Goal: Task Accomplishment & Management: Use online tool/utility

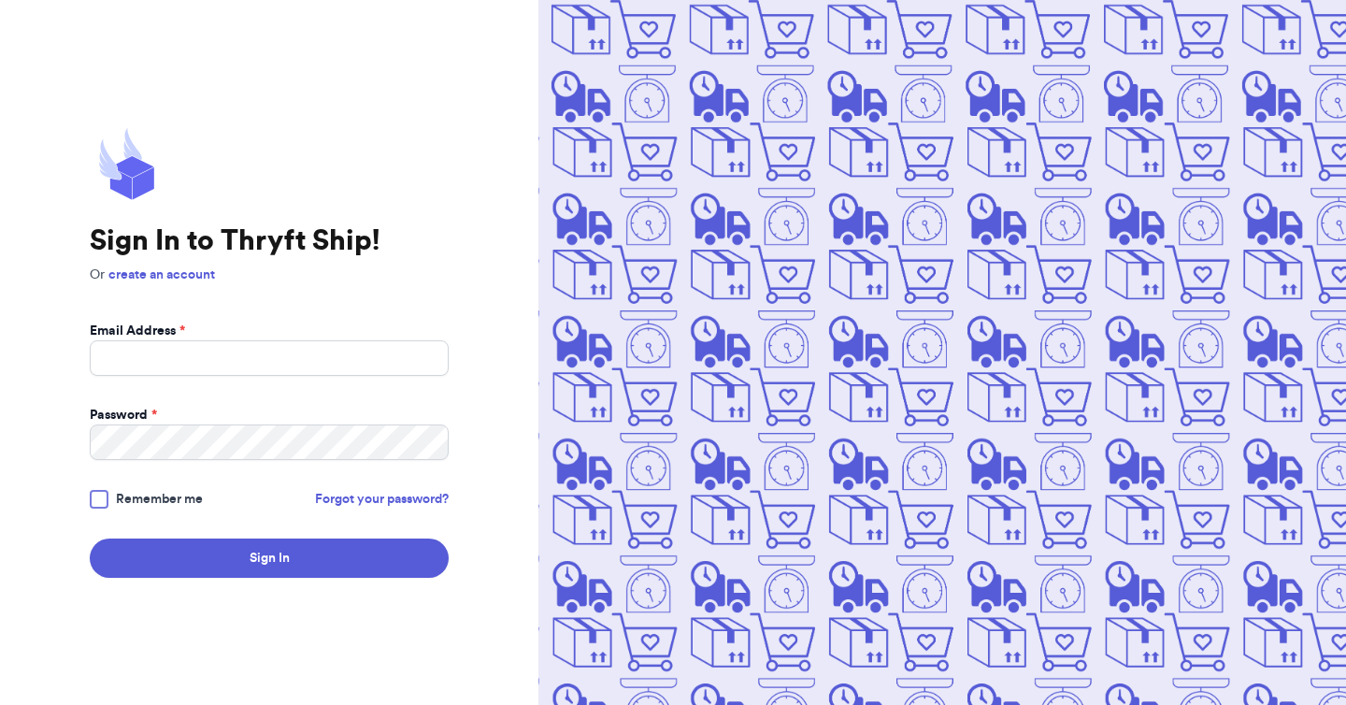
click at [269, 386] on form "Email Address * Password * Remember me Forgot your password? Sign In" at bounding box center [269, 450] width 359 height 256
click at [278, 353] on input "Email Address *" at bounding box center [269, 358] width 359 height 36
type input "lizstefanosky@gmail.com"
click at [90, 538] on button "Sign In" at bounding box center [269, 557] width 359 height 39
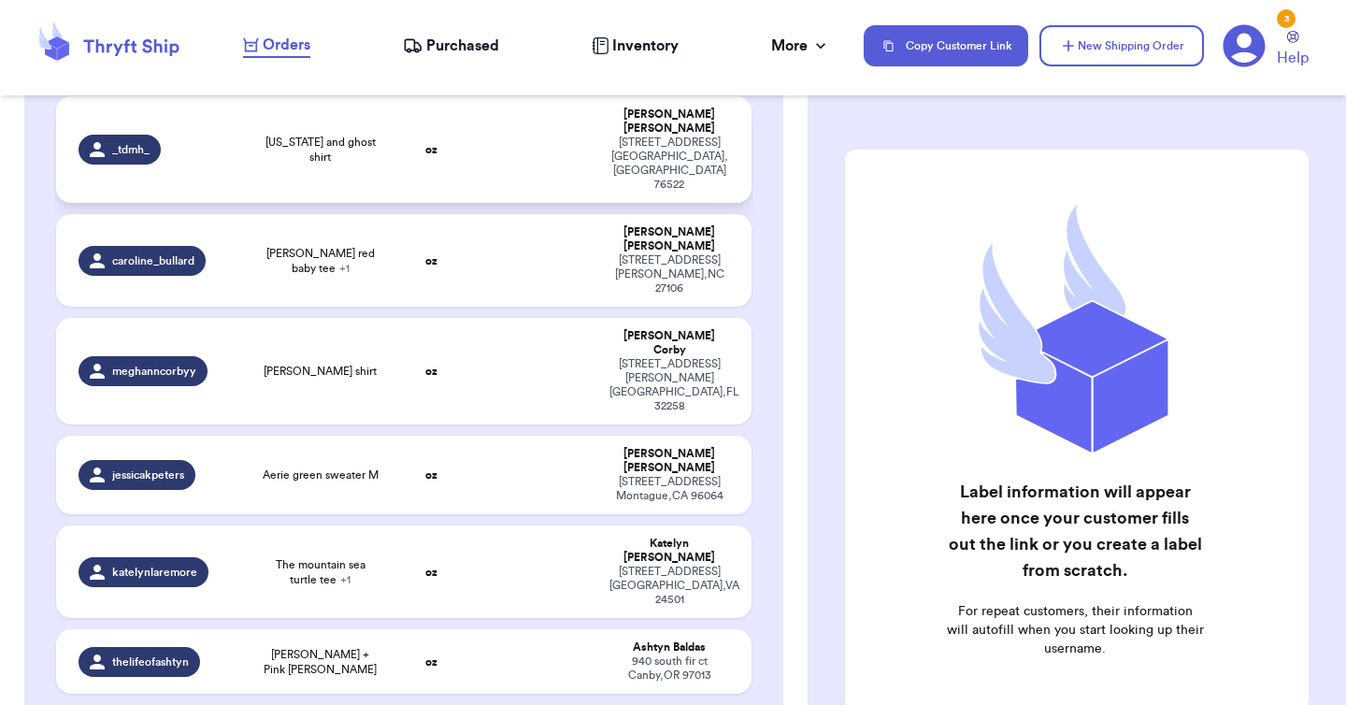
scroll to position [224, 0]
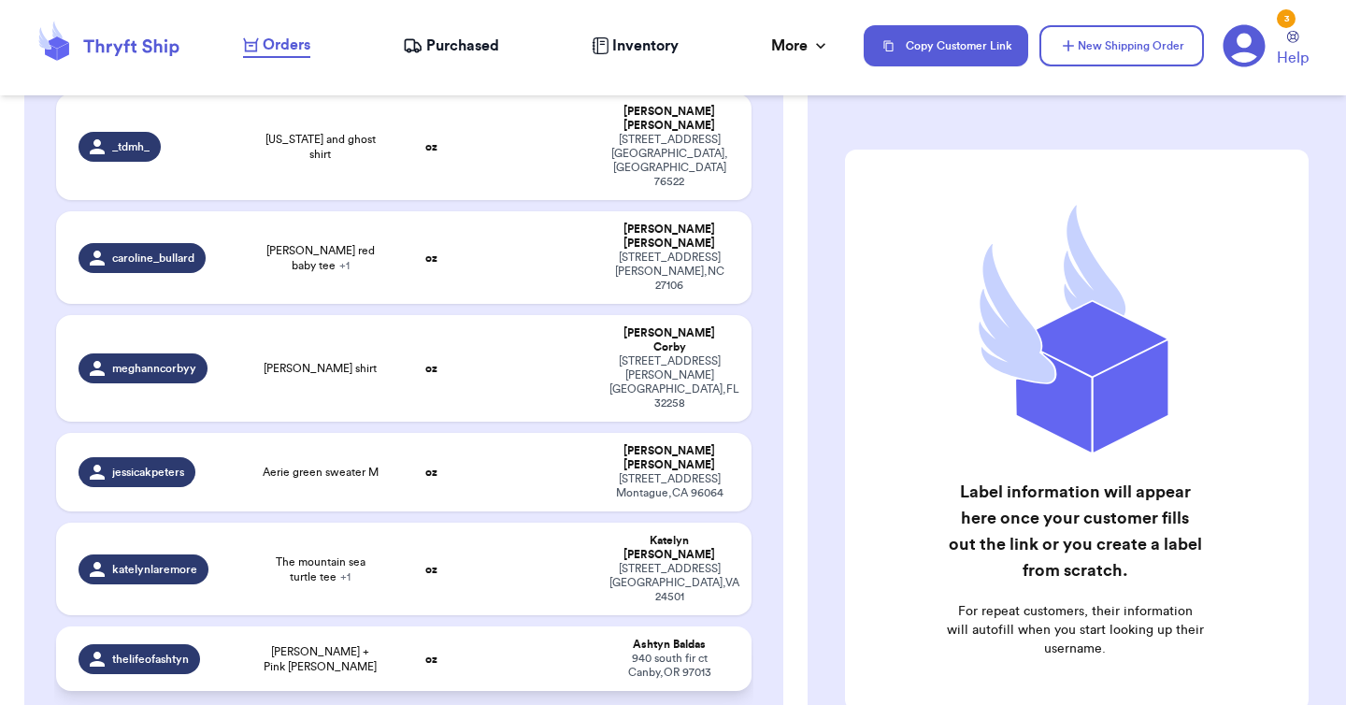
click at [351, 626] on td "[PERSON_NAME] + Pink [PERSON_NAME]" at bounding box center [319, 658] width 139 height 64
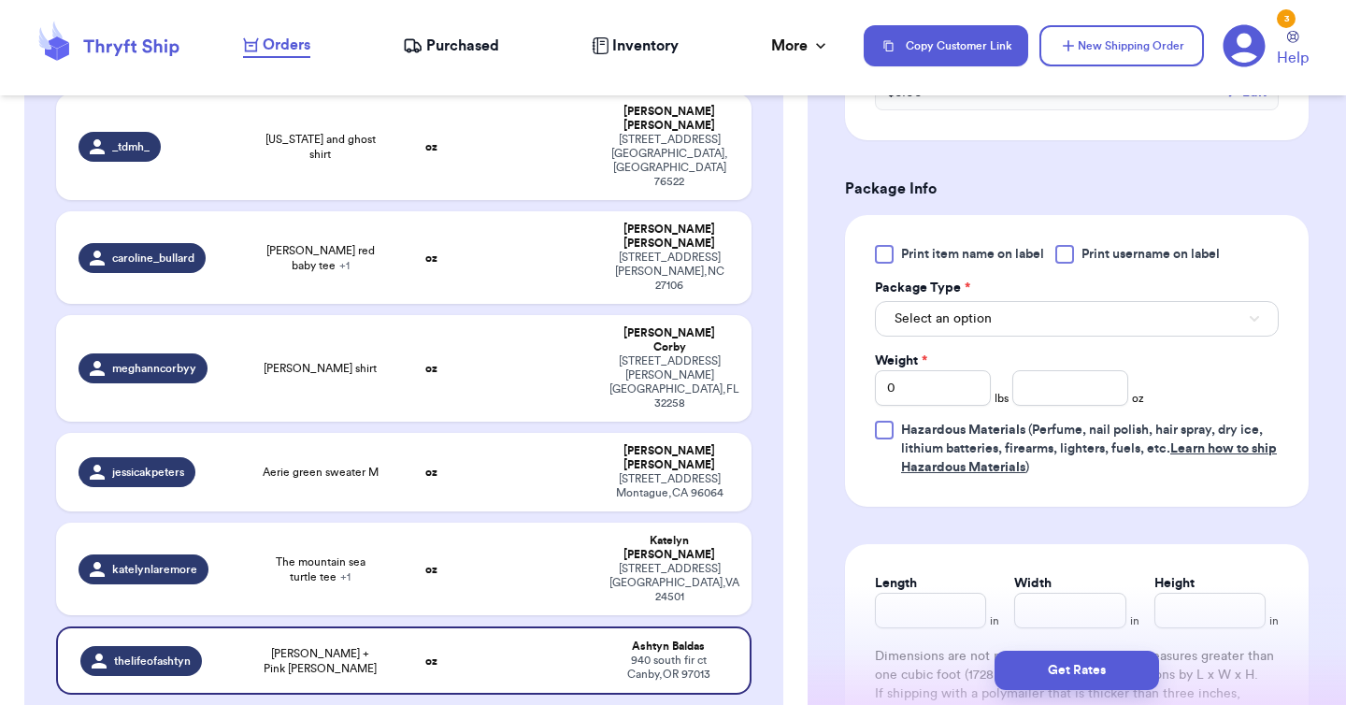
scroll to position [722, 0]
click at [947, 308] on button "Select an option" at bounding box center [1077, 318] width 404 height 36
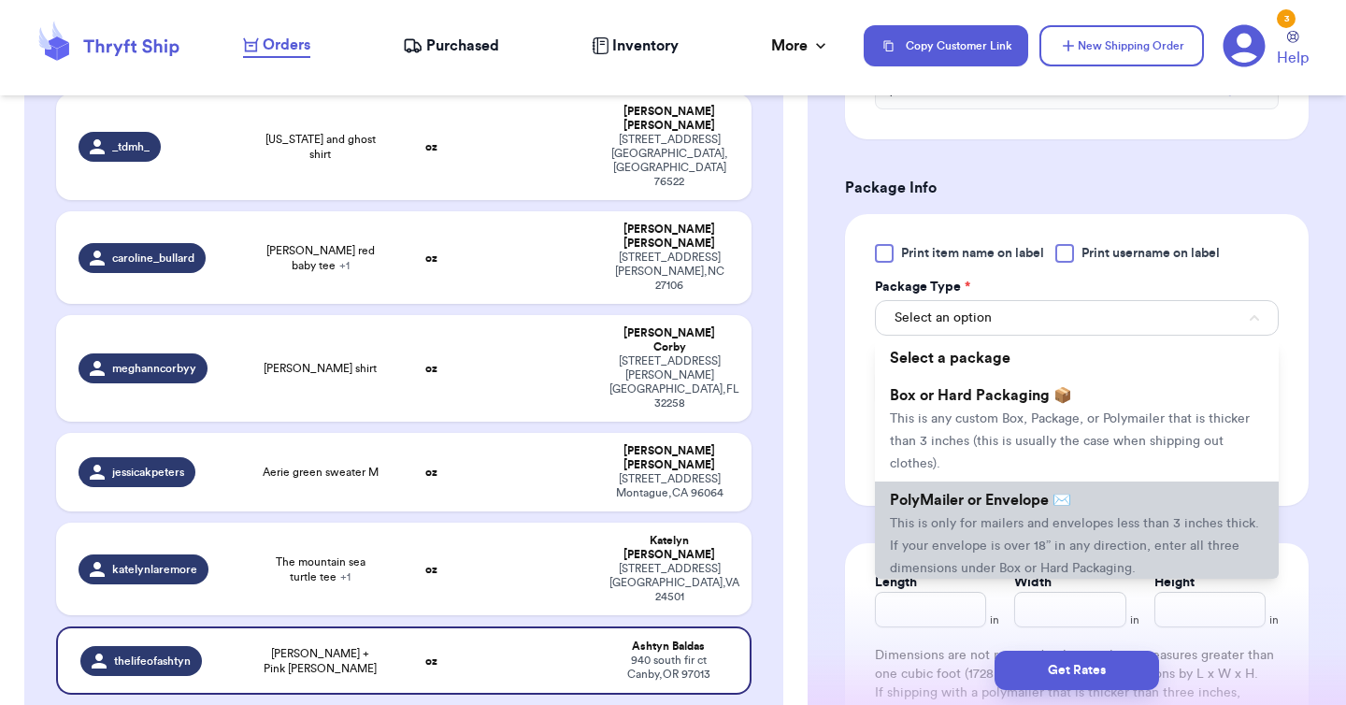
click at [985, 511] on li "PolyMailer or Envelope ✉️ This is only for mailers and envelopes less than 3 in…" at bounding box center [1077, 533] width 404 height 105
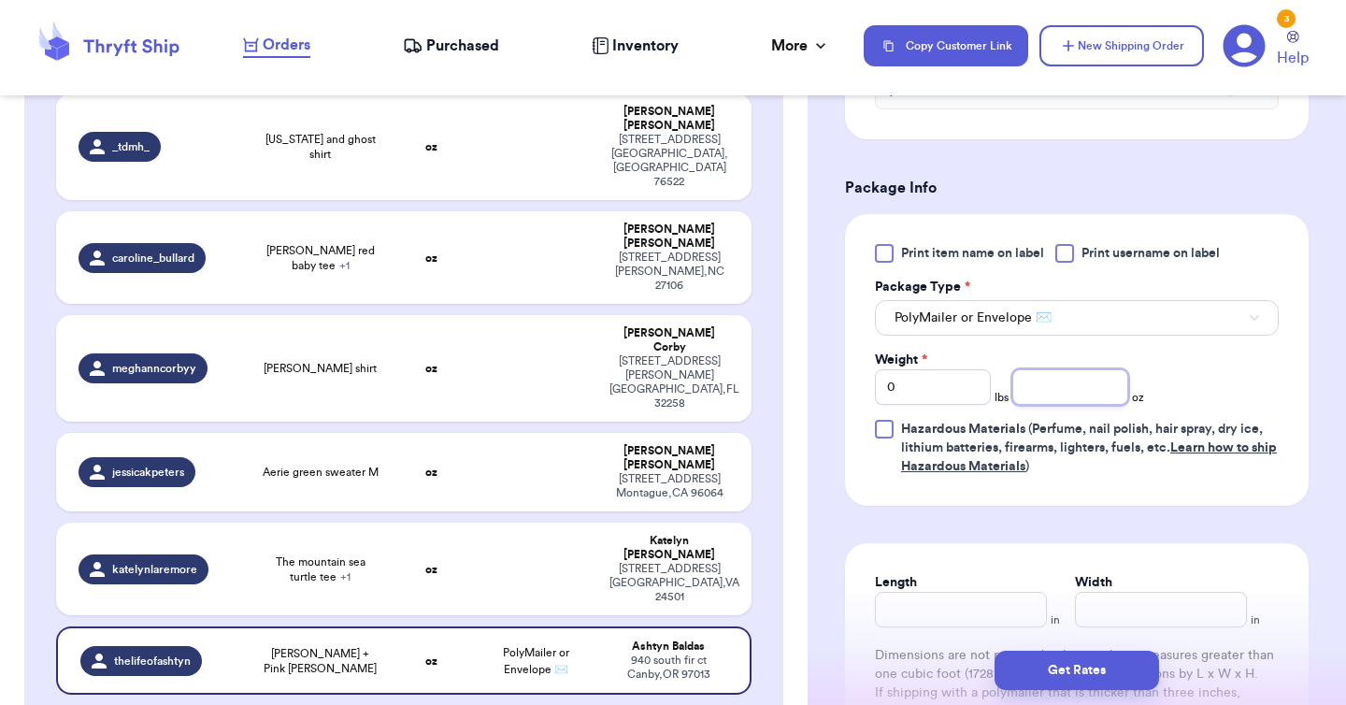
click at [1052, 393] on input "number" at bounding box center [1070, 387] width 116 height 36
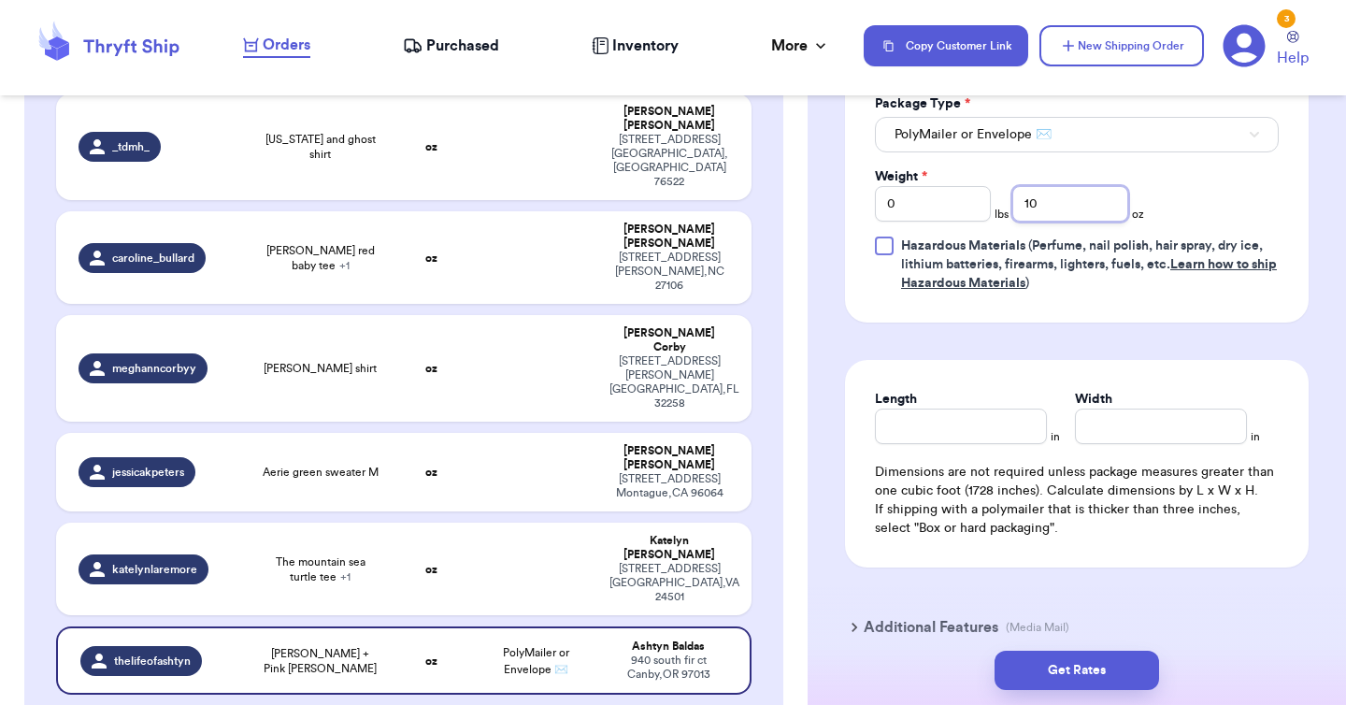
scroll to position [1016, 0]
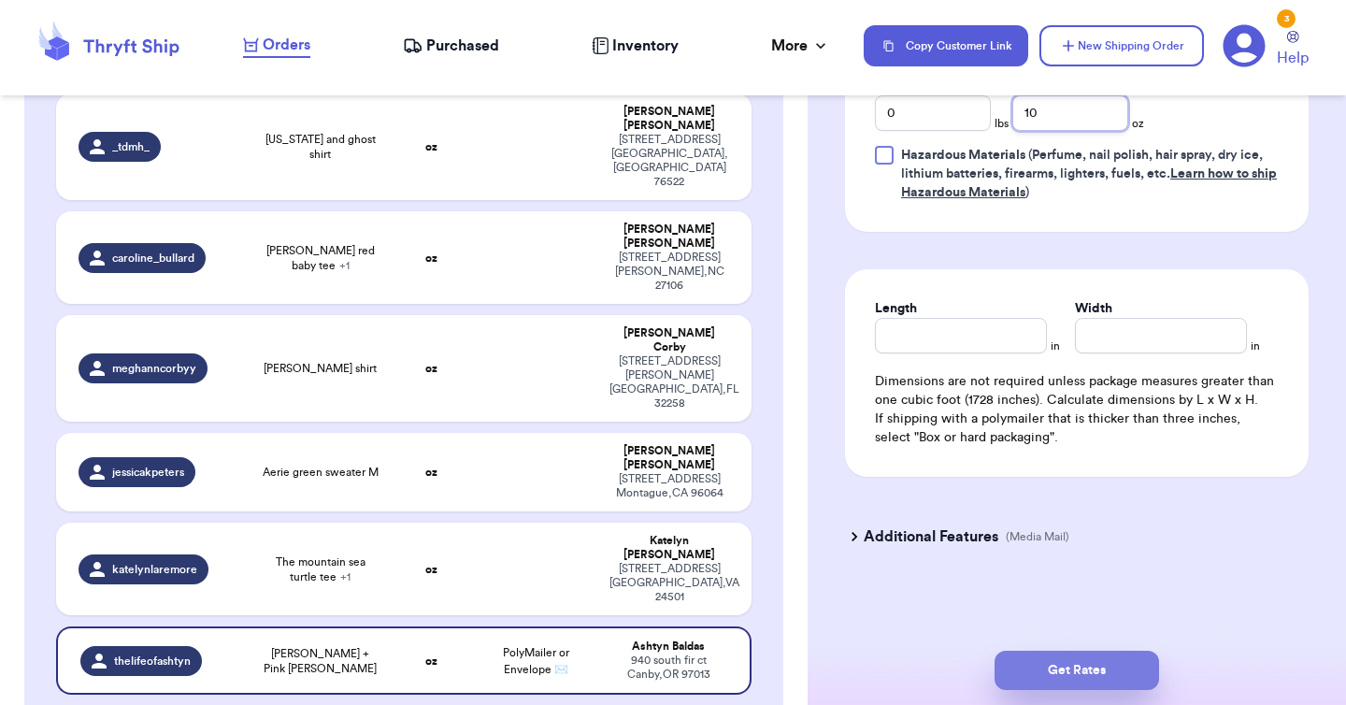
type input "10"
click at [1071, 660] on button "Get Rates" at bounding box center [1076, 670] width 164 height 39
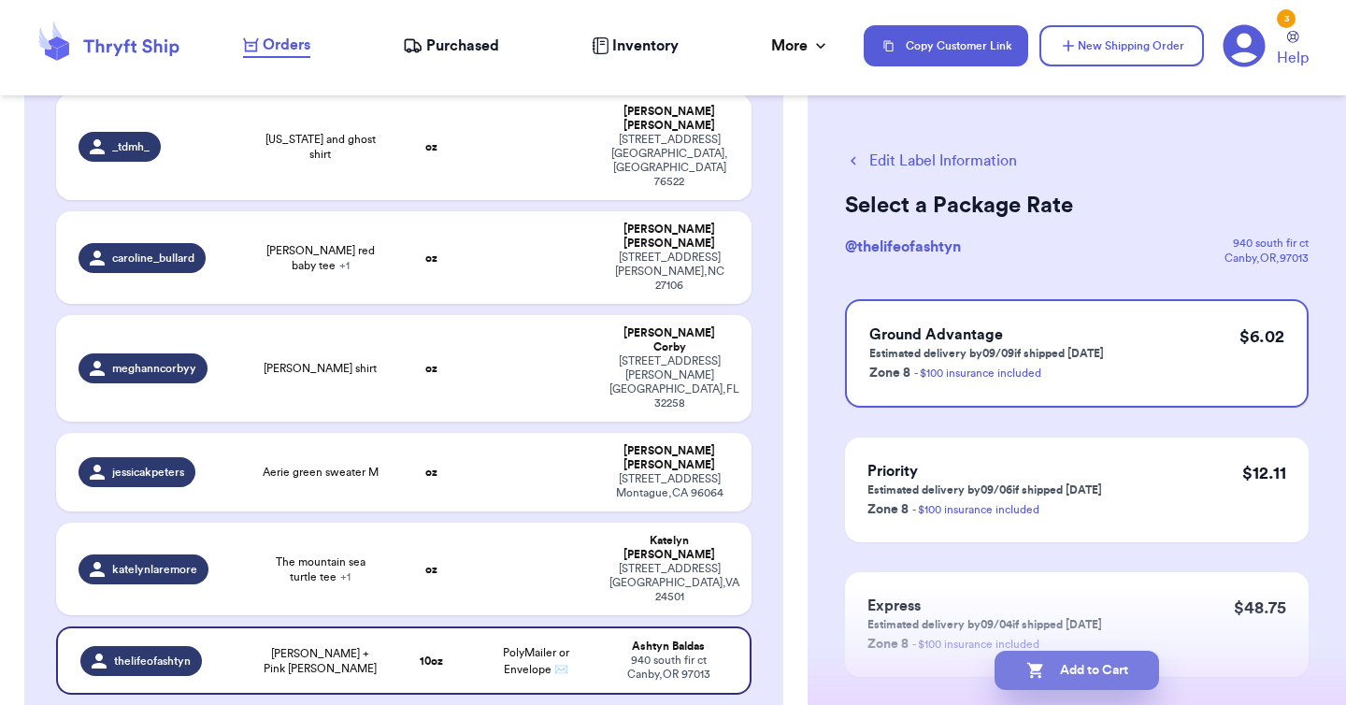
click at [1062, 668] on button "Add to Cart" at bounding box center [1076, 670] width 164 height 39
checkbox input "true"
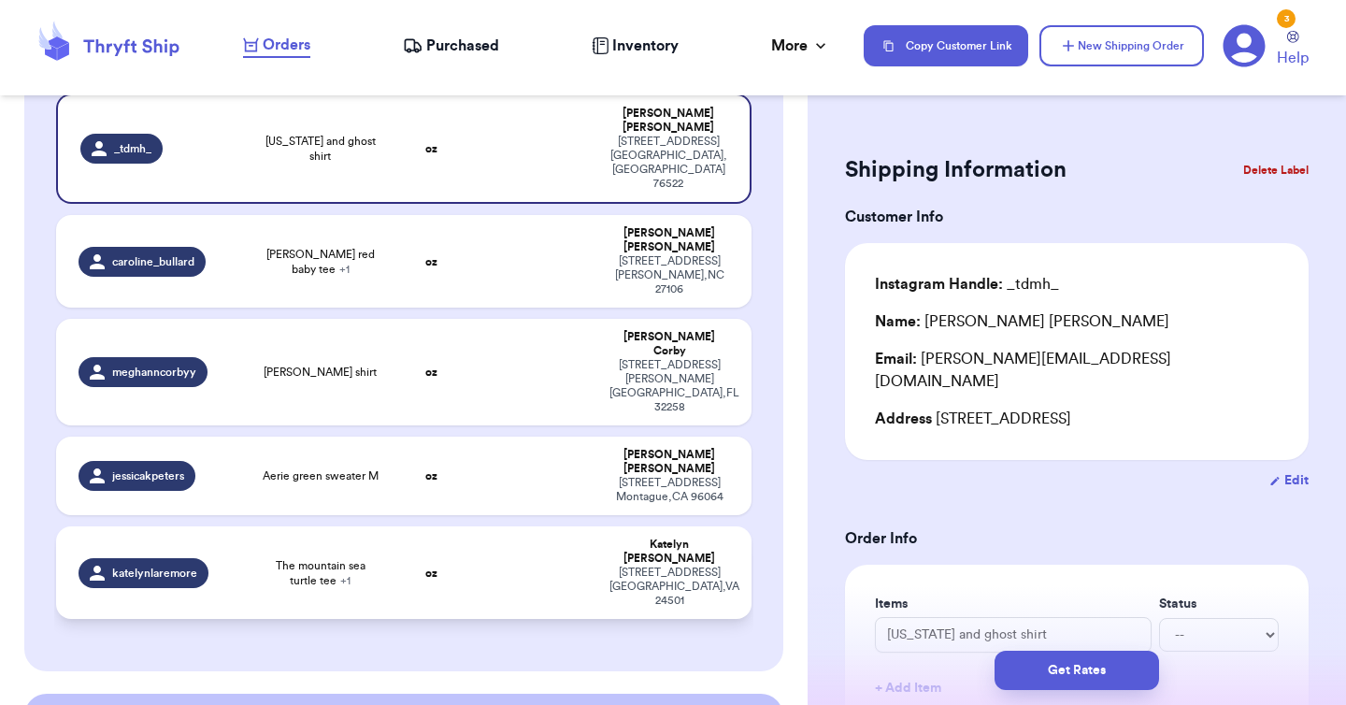
click at [549, 526] on td at bounding box center [535, 572] width 125 height 93
type input "The mountain sea turtle tee"
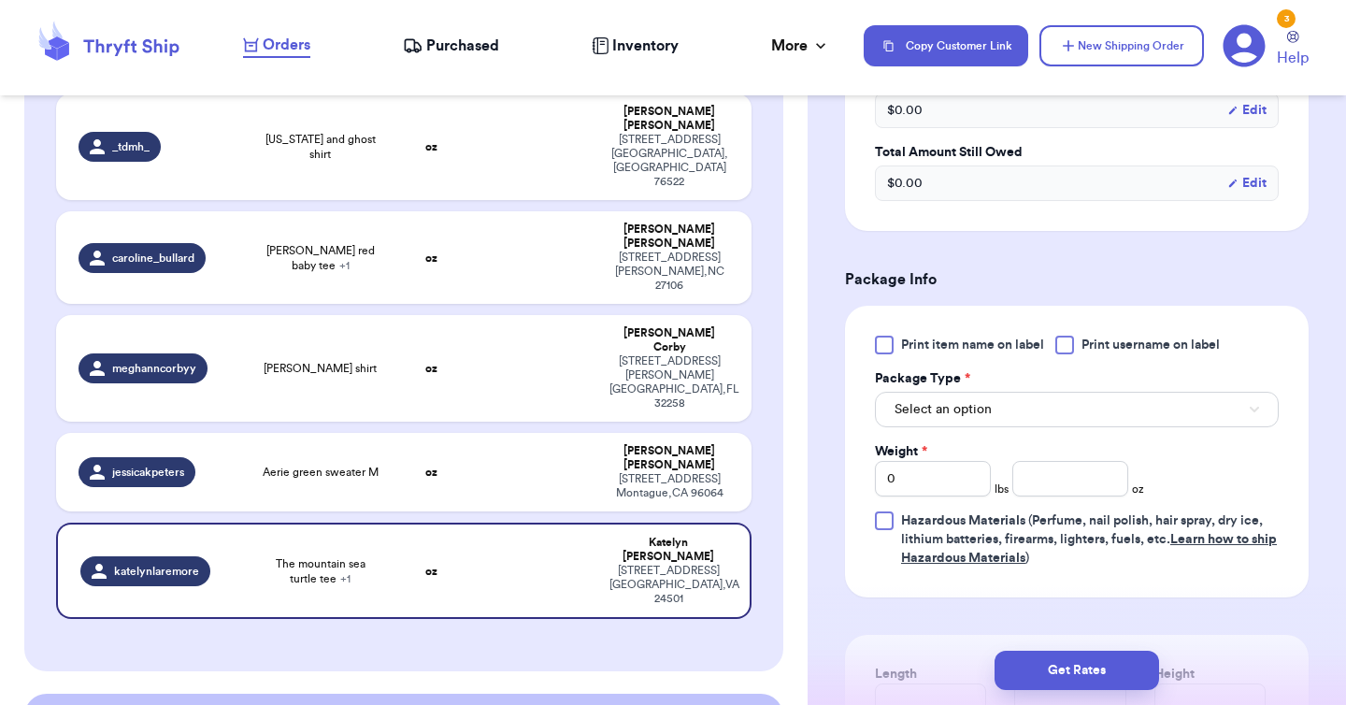
scroll to position [708, 0]
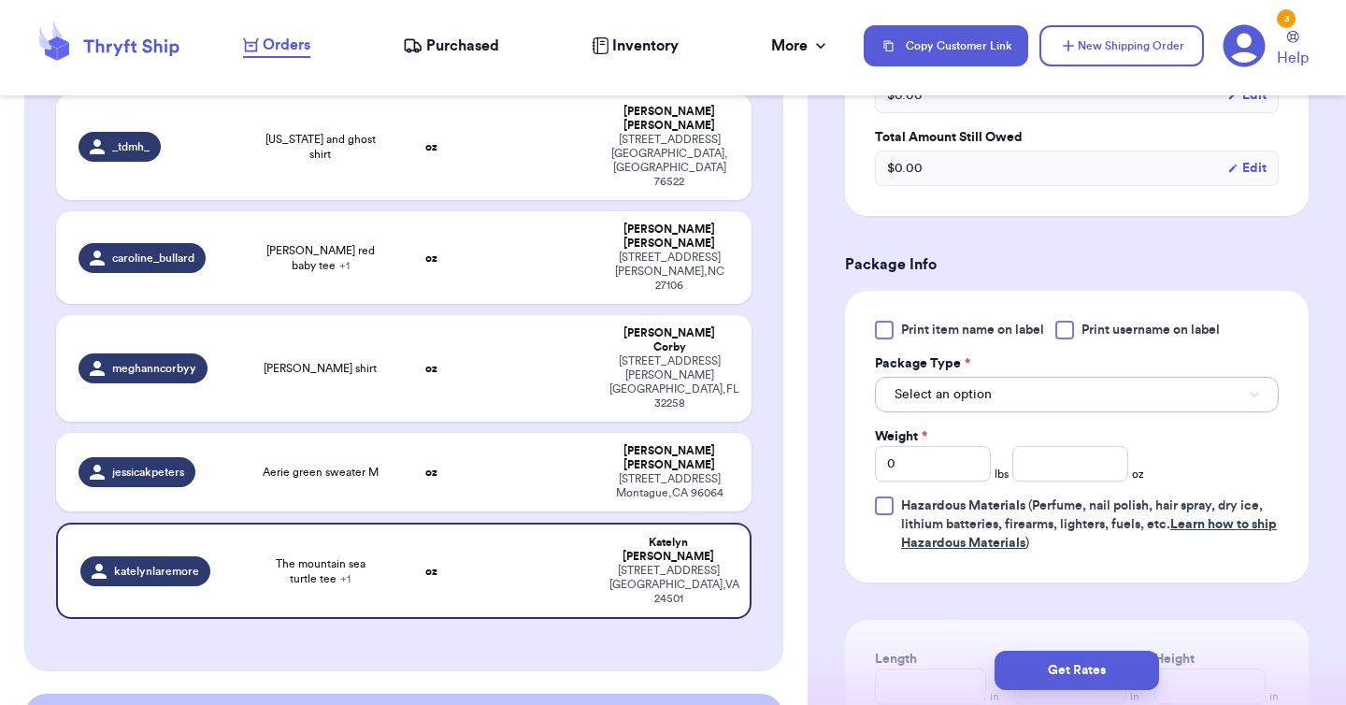
click at [974, 391] on span "Select an option" at bounding box center [942, 394] width 97 height 19
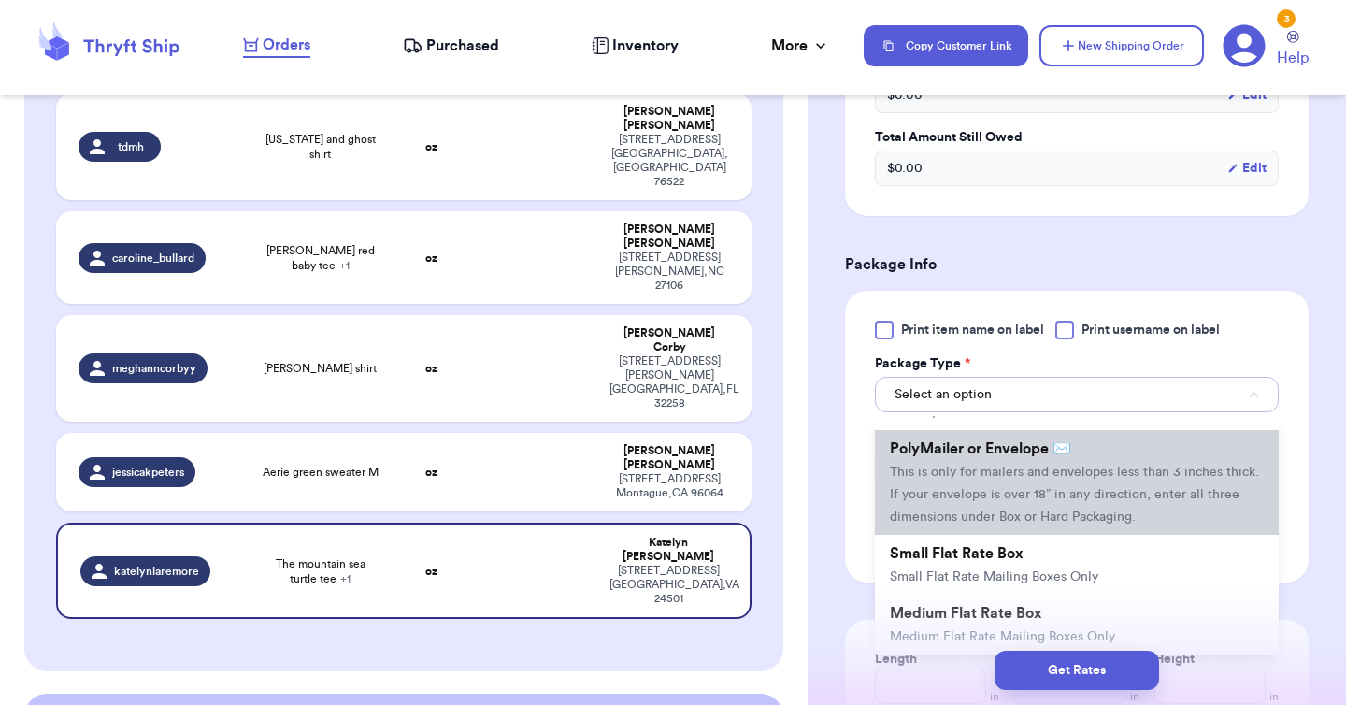
scroll to position [124, 0]
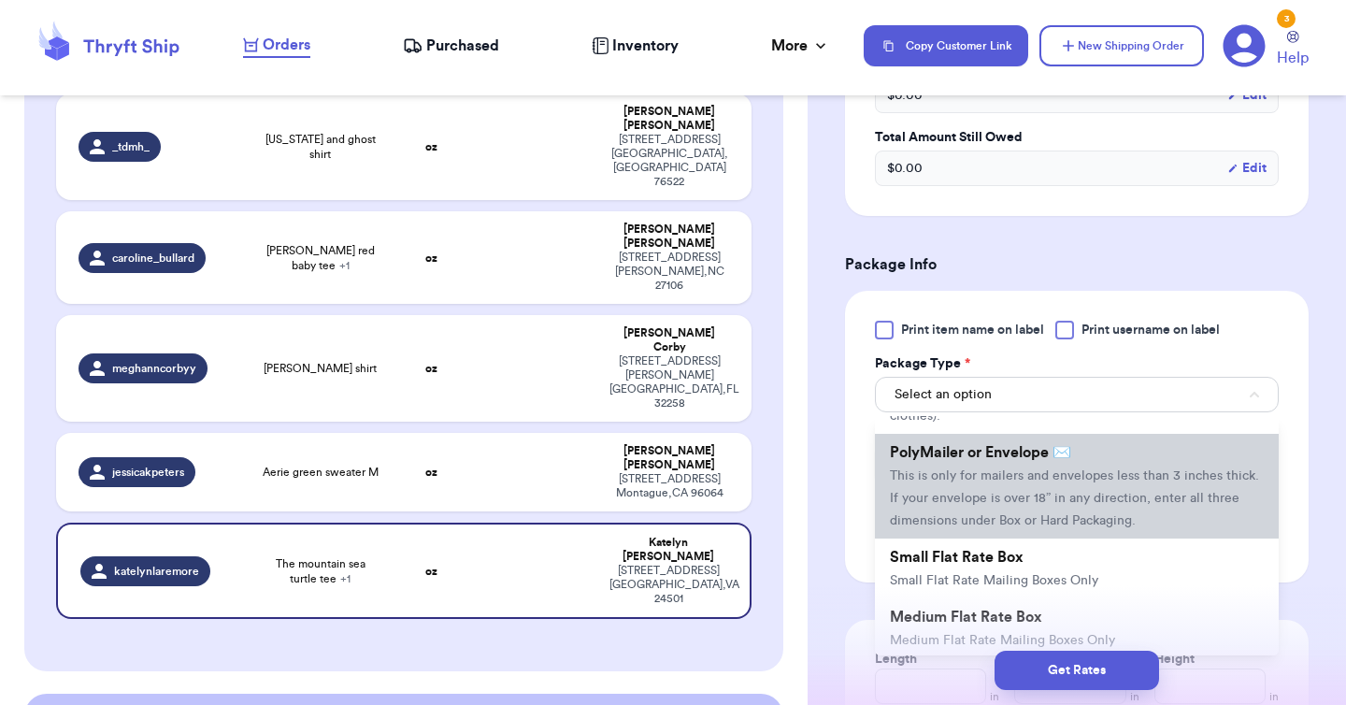
click at [1032, 500] on span "This is only for mailers and envelopes less than 3 inches thick. If your envelo…" at bounding box center [1074, 498] width 369 height 58
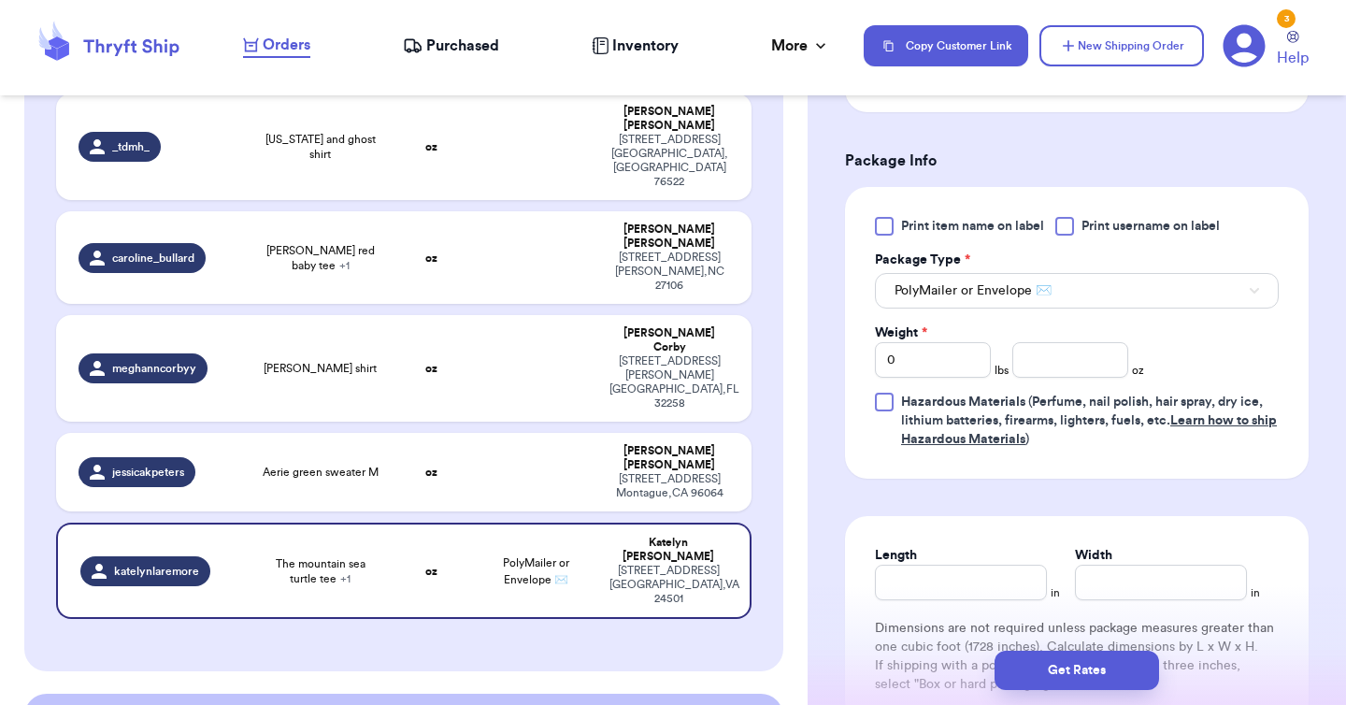
scroll to position [820, 0]
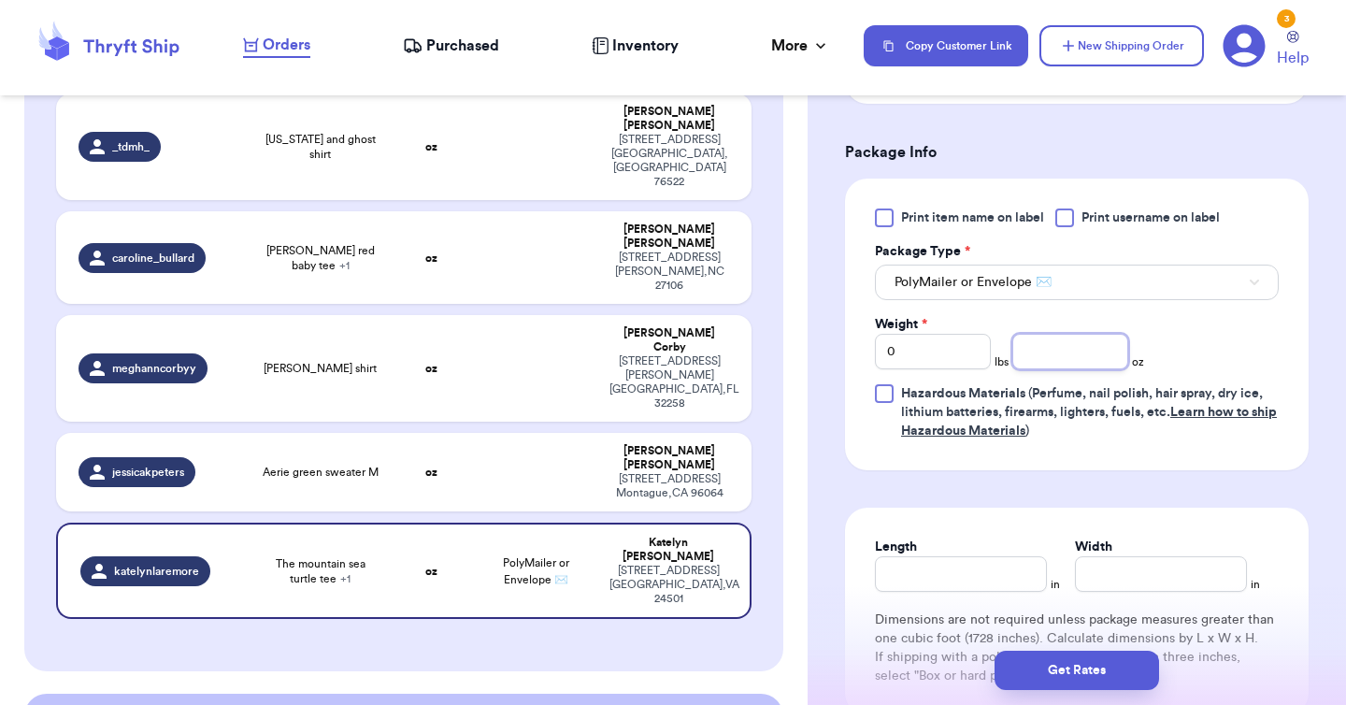
click at [1046, 351] on input "number" at bounding box center [1070, 352] width 116 height 36
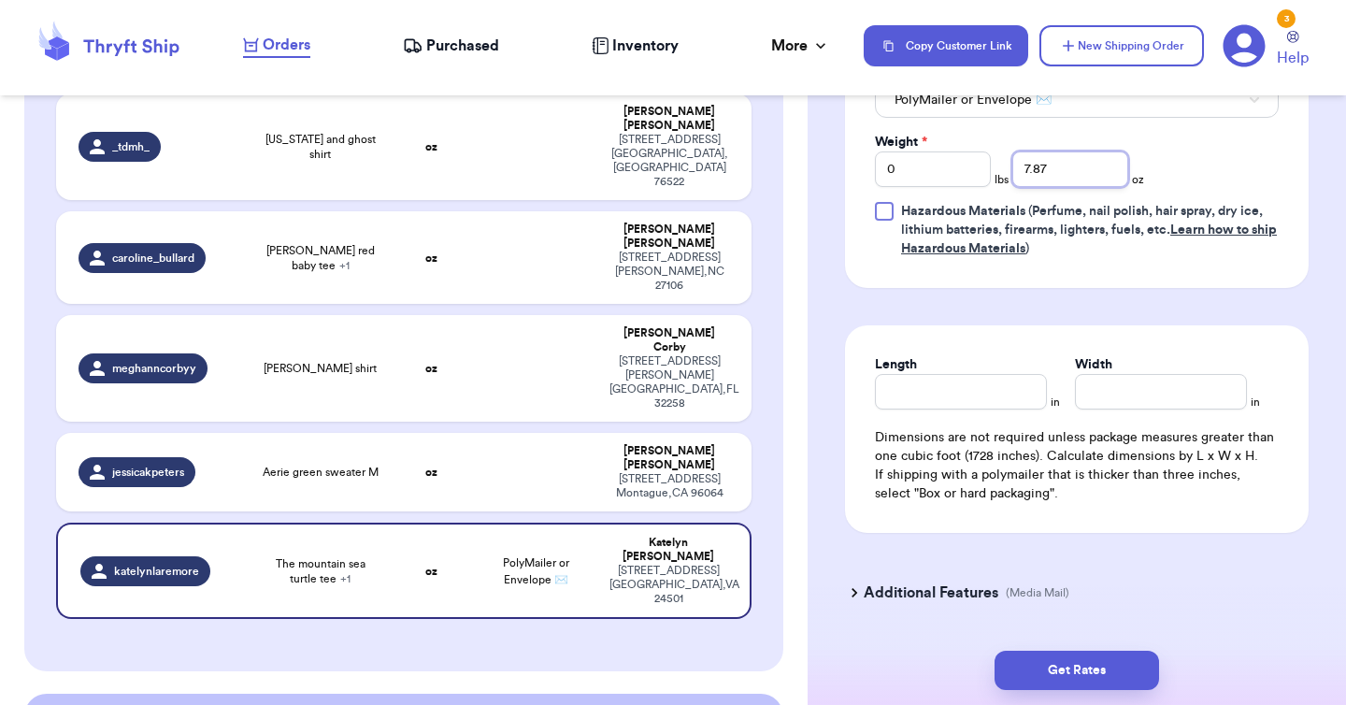
scroll to position [1077, 0]
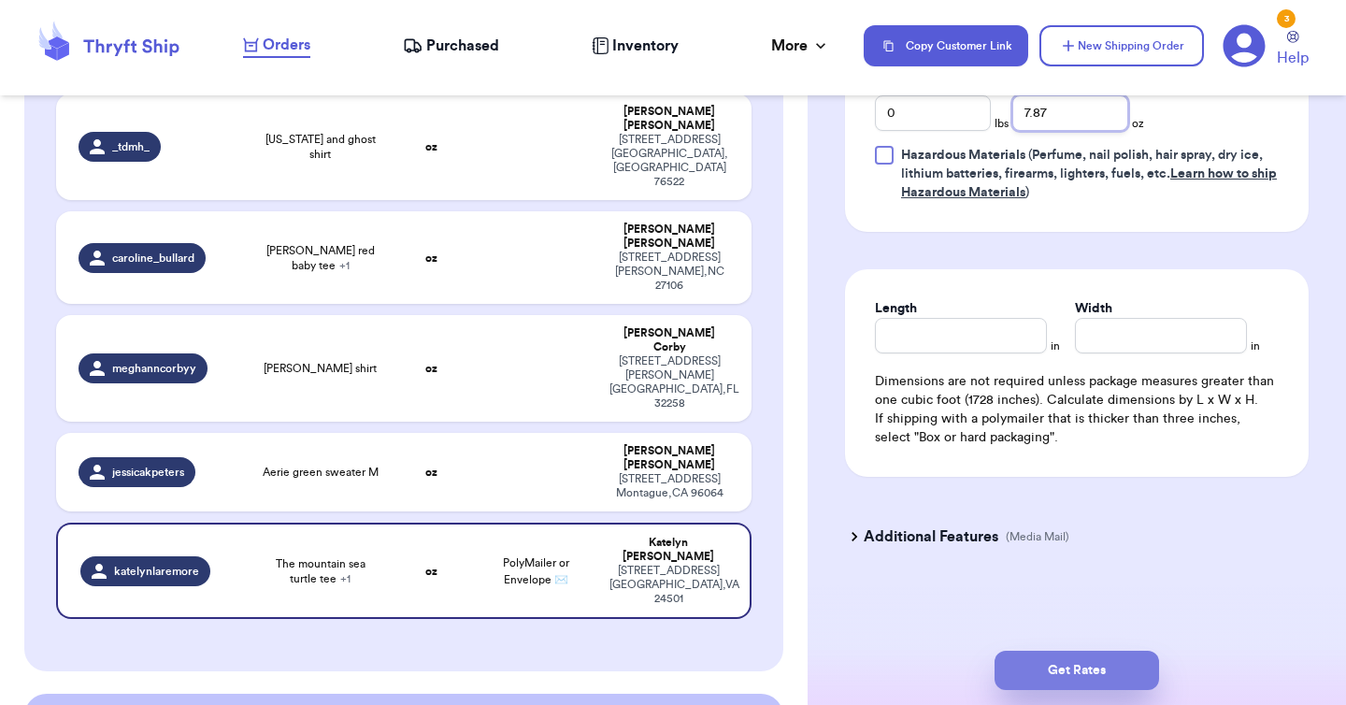
type input "7.87"
click at [1081, 682] on button "Get Rates" at bounding box center [1076, 670] width 164 height 39
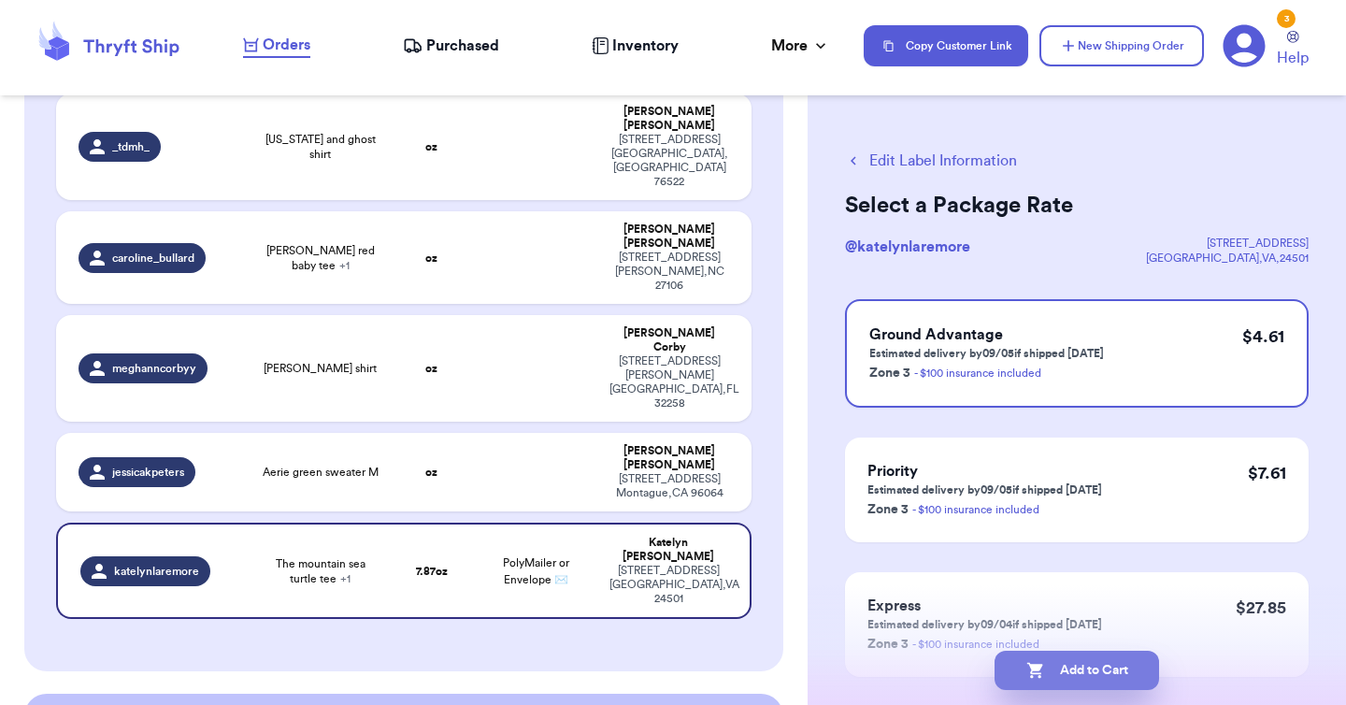
click at [1081, 672] on button "Add to Cart" at bounding box center [1076, 670] width 164 height 39
checkbox input "true"
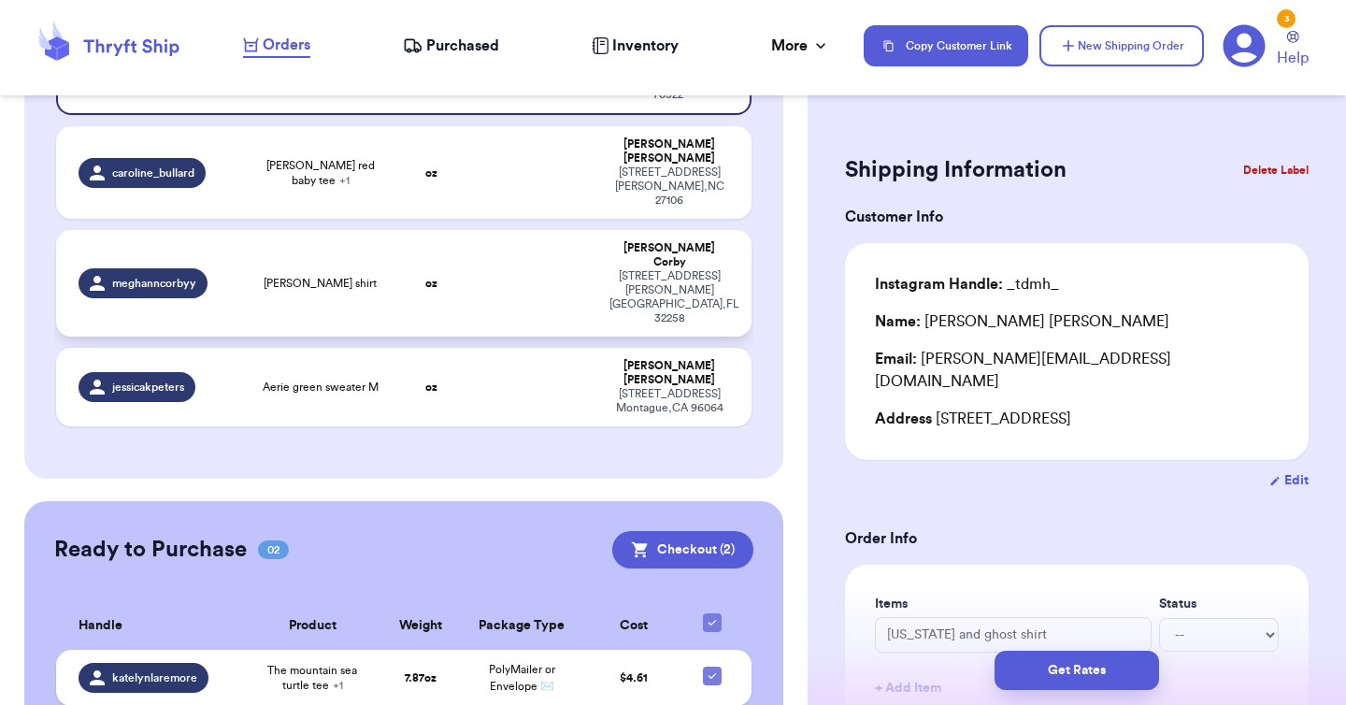
scroll to position [316, 0]
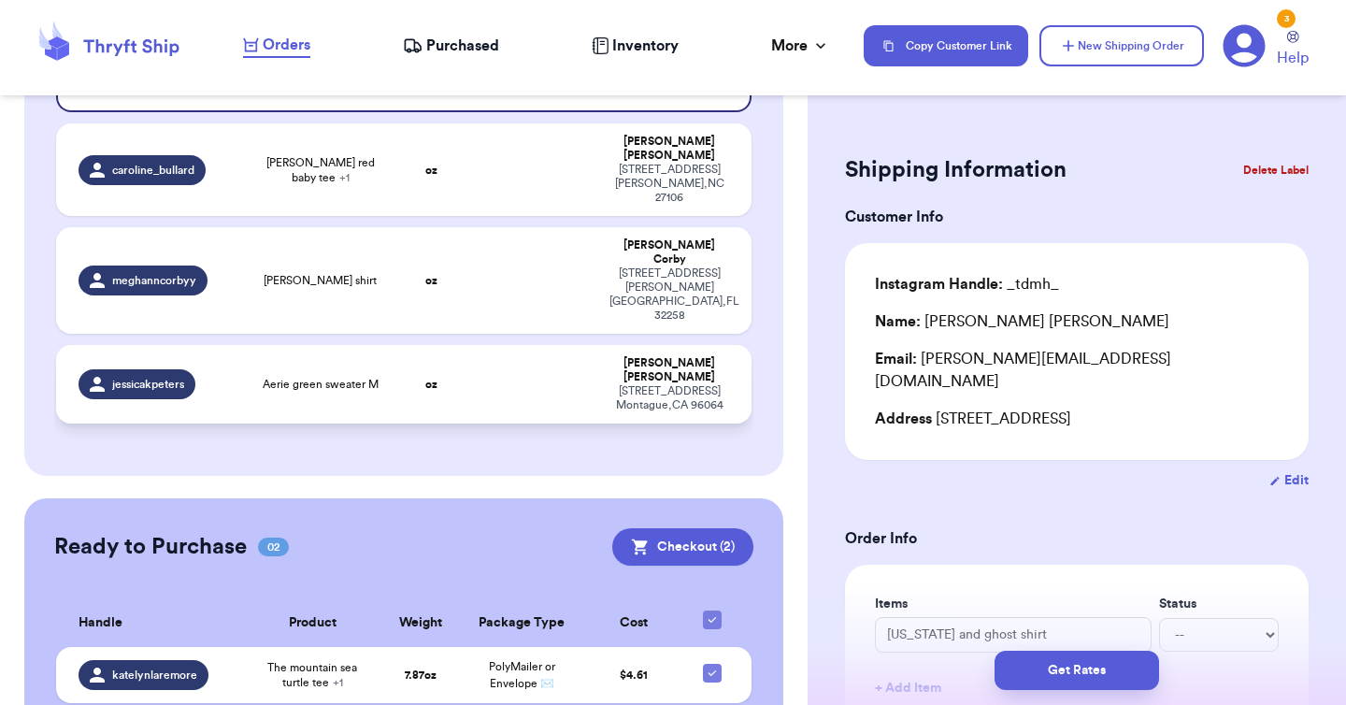
click at [586, 345] on td at bounding box center [535, 384] width 125 height 79
type input "Aerie green sweater M"
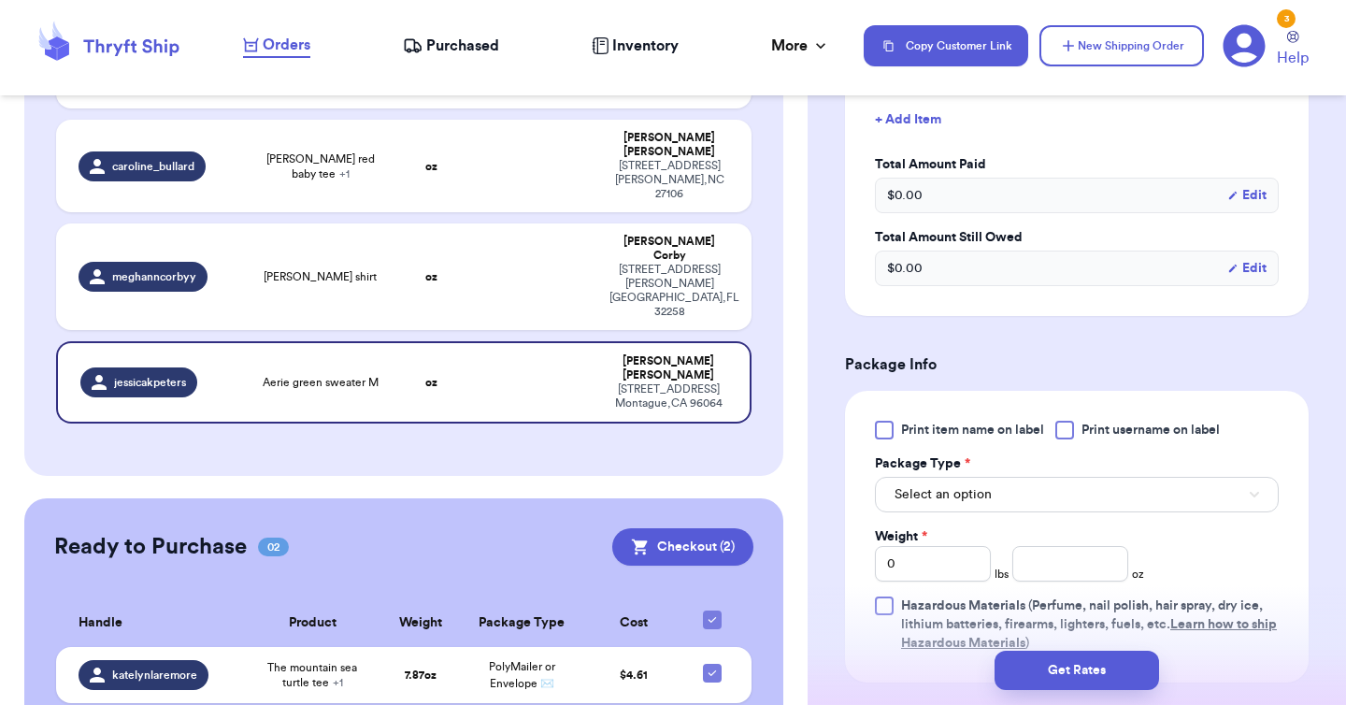
scroll to position [646, 0]
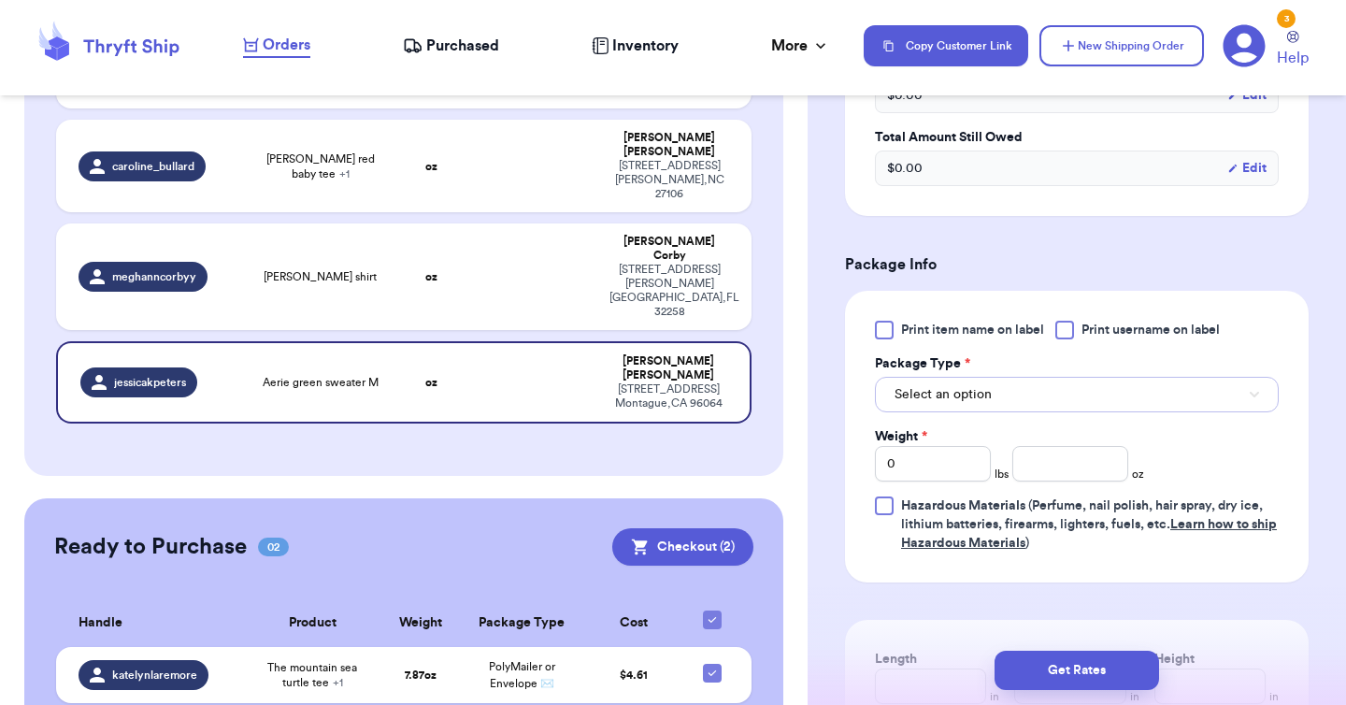
click at [1023, 406] on button "Select an option" at bounding box center [1077, 395] width 404 height 36
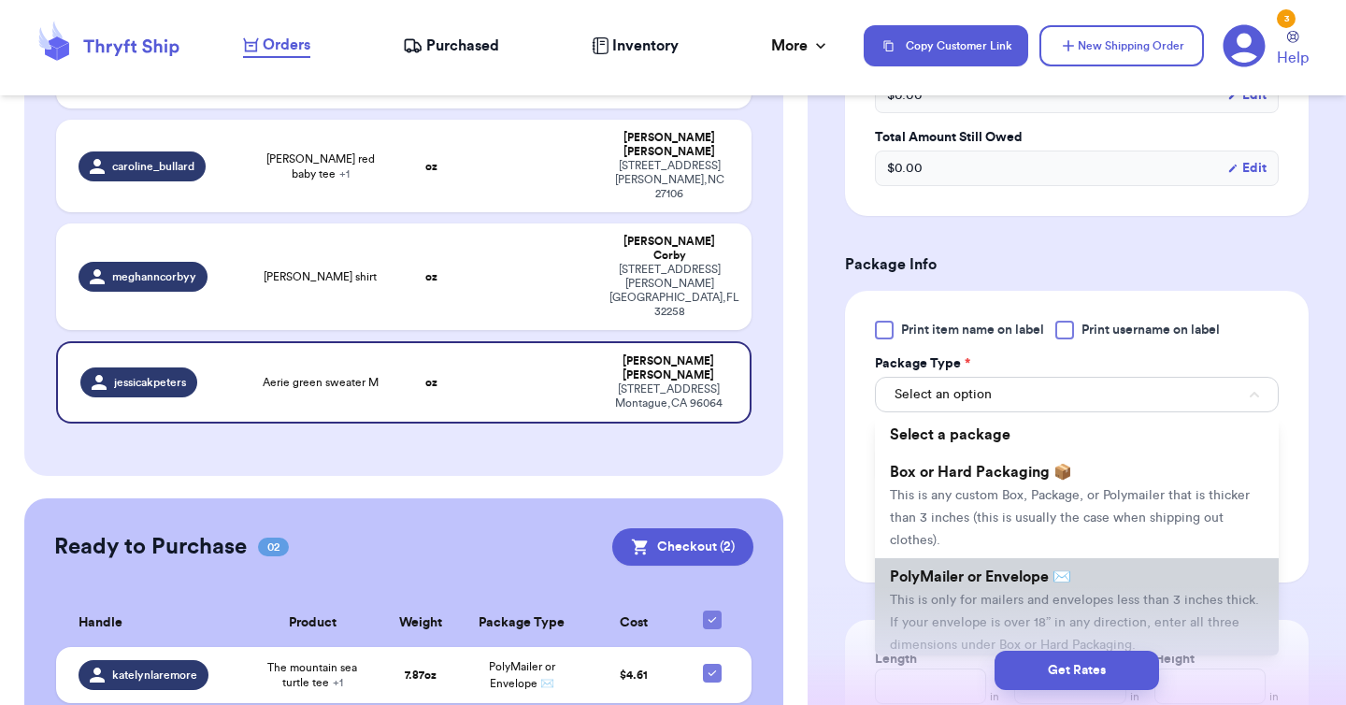
click at [1021, 594] on span "This is only for mailers and envelopes less than 3 inches thick. If your envelo…" at bounding box center [1074, 623] width 369 height 58
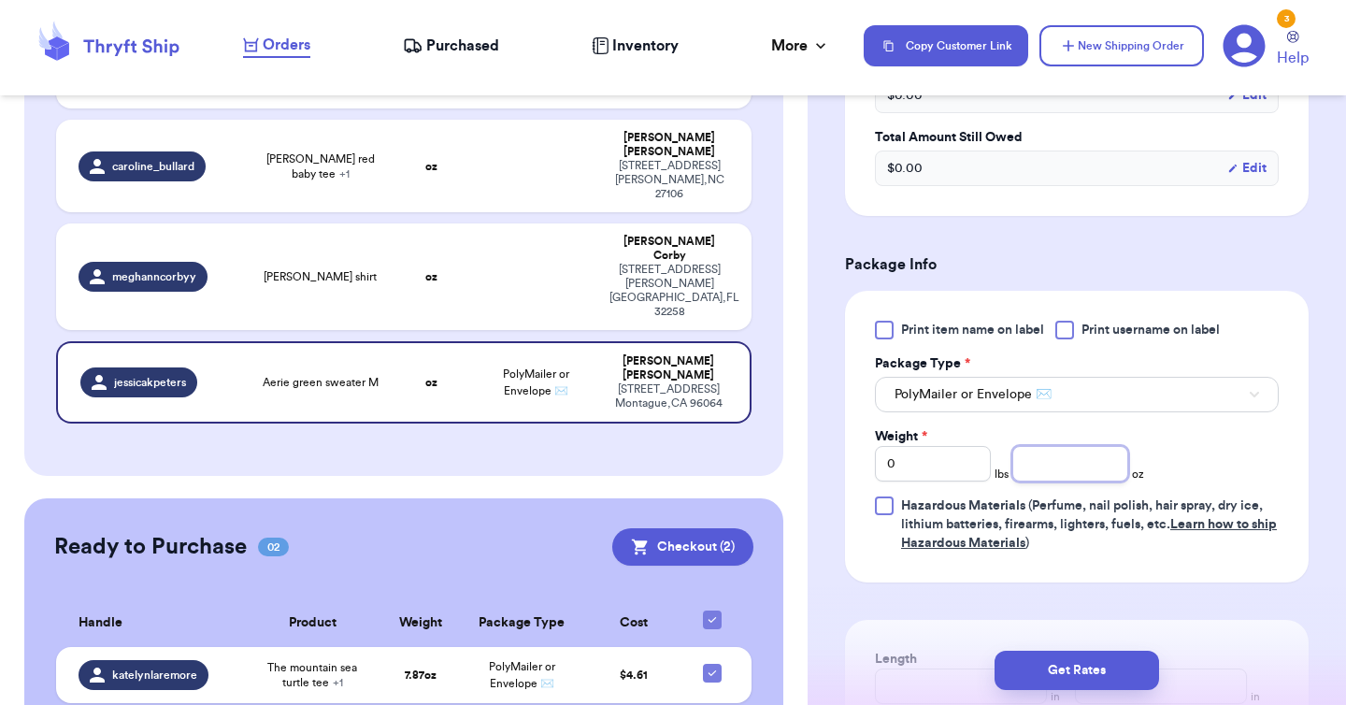
click at [1040, 468] on input "number" at bounding box center [1070, 464] width 116 height 36
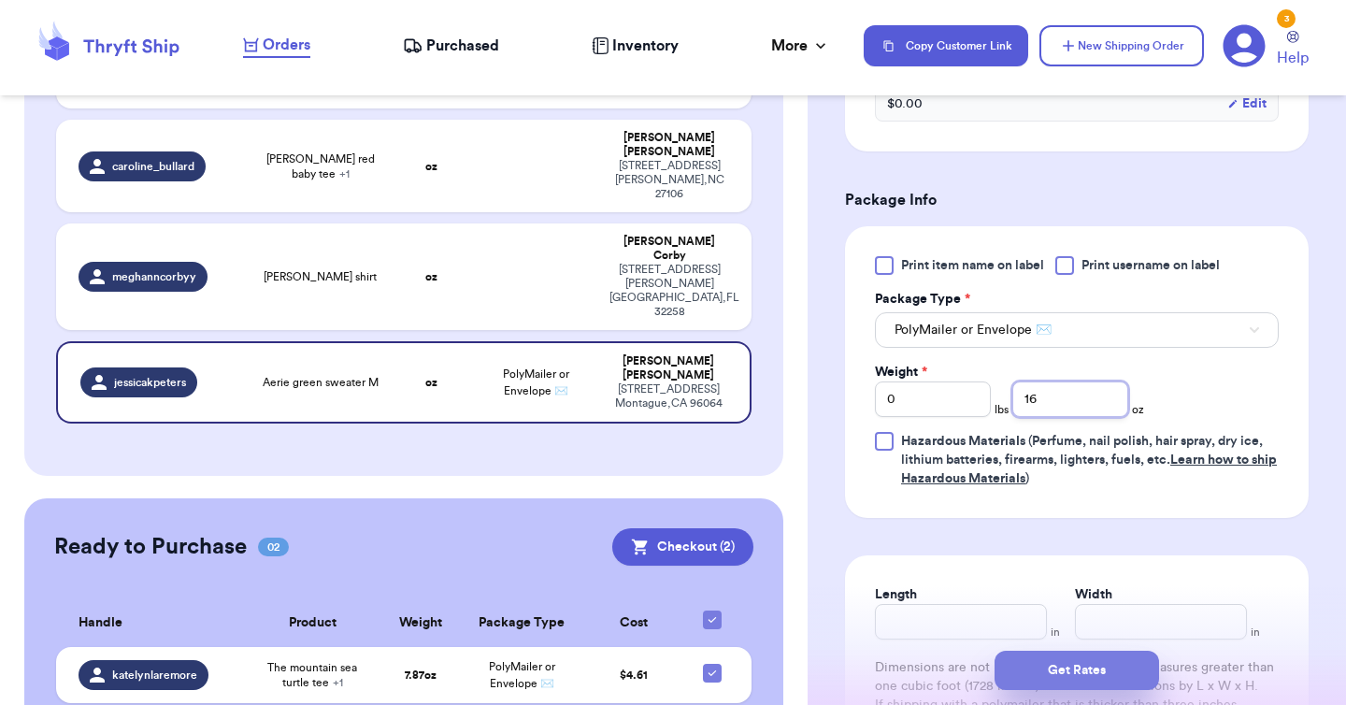
type input "16"
click at [1106, 677] on button "Get Rates" at bounding box center [1076, 670] width 164 height 39
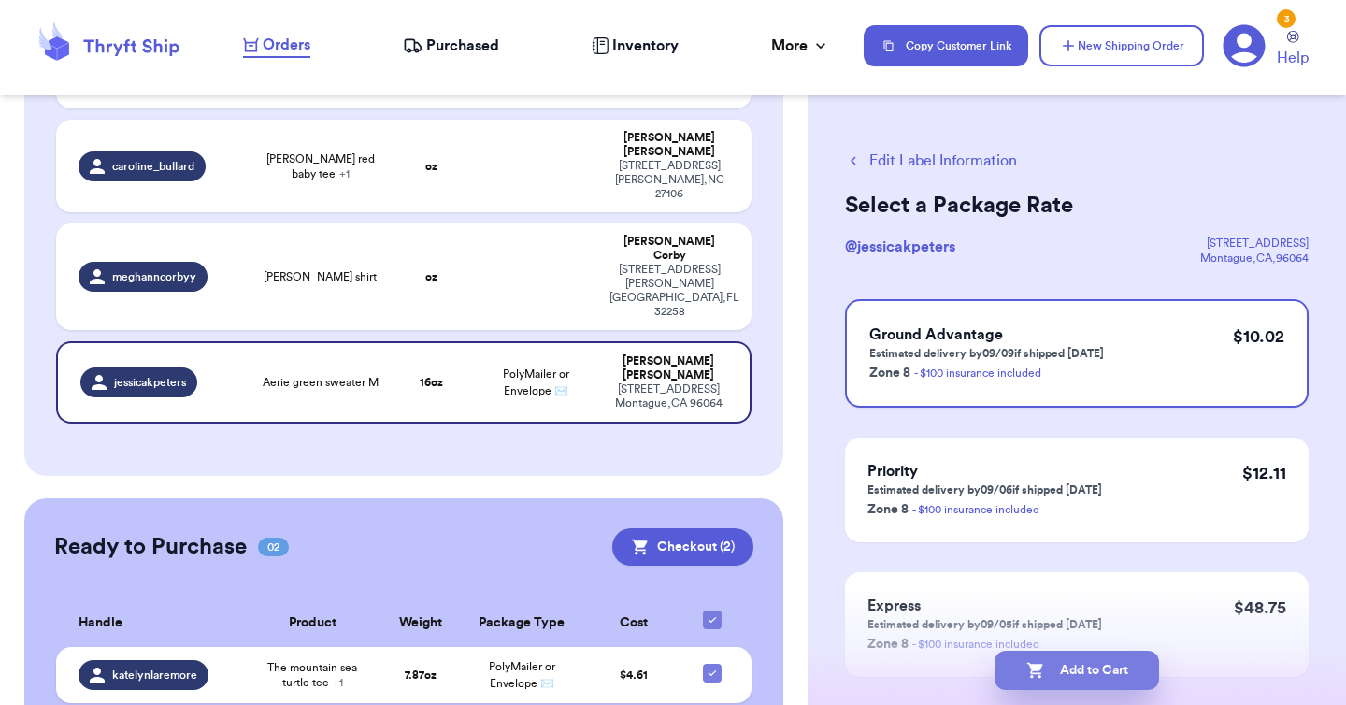
click at [1060, 677] on button "Add to Cart" at bounding box center [1076, 670] width 164 height 39
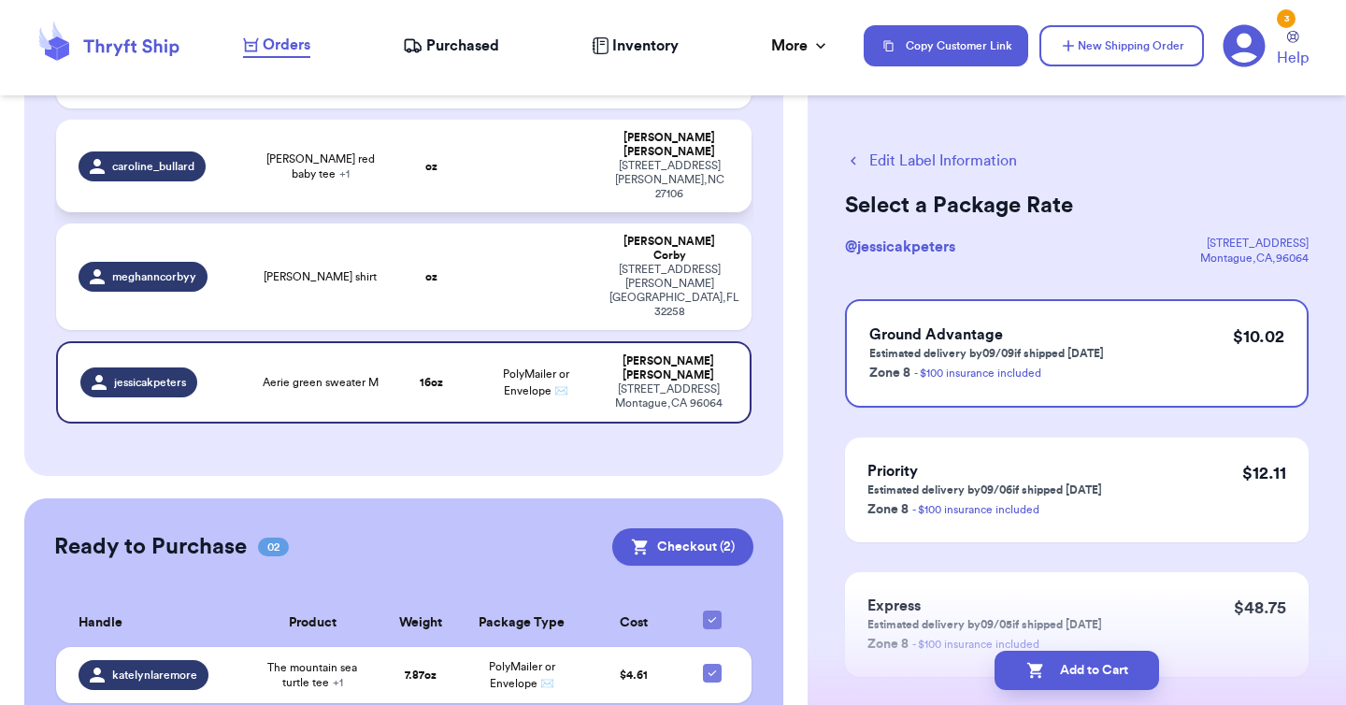
checkbox input "true"
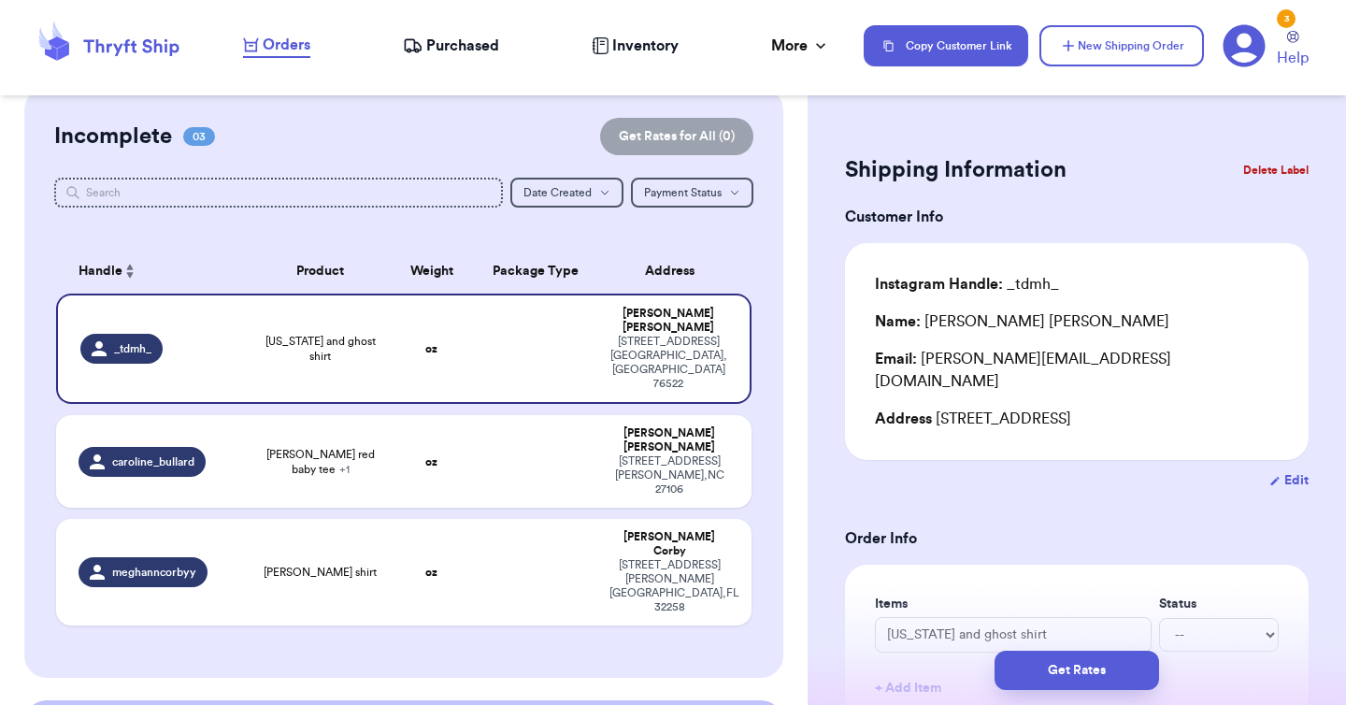
scroll to position [72, 0]
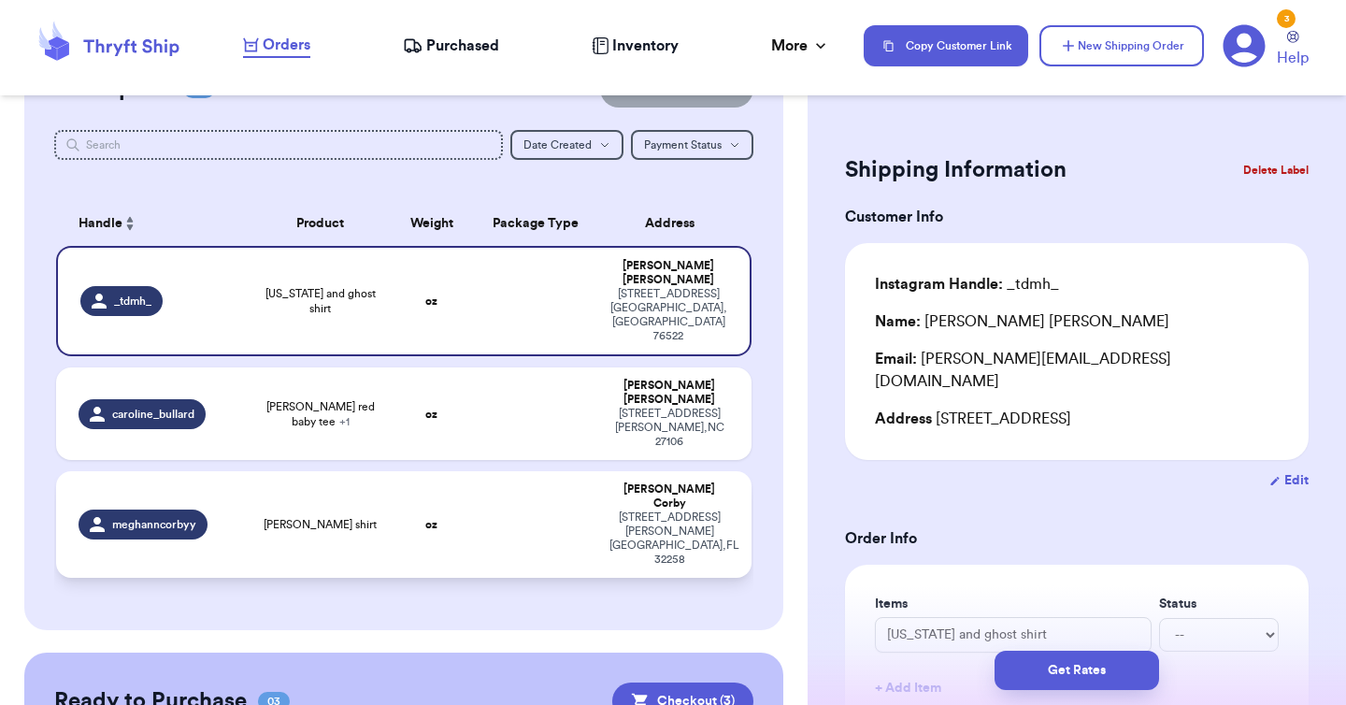
click at [454, 471] on td "oz" at bounding box center [431, 524] width 83 height 107
type input "[PERSON_NAME] shirt"
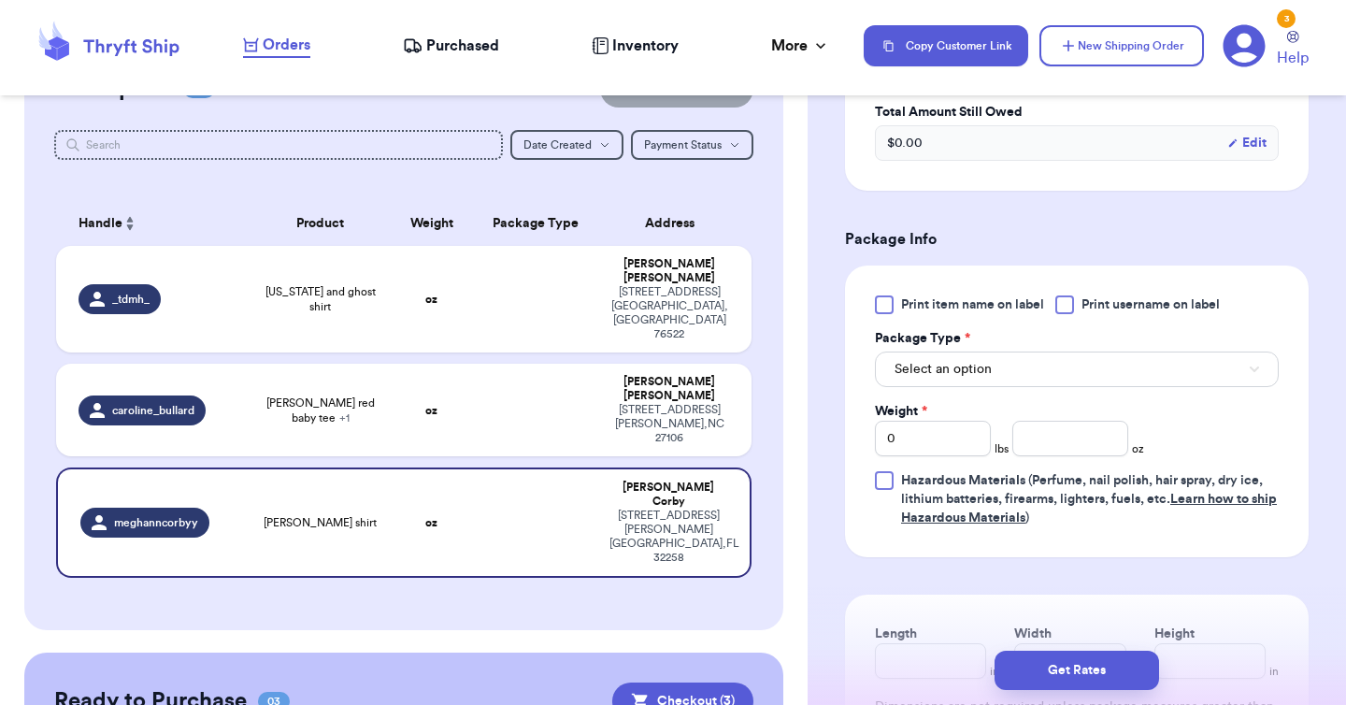
scroll to position [673, 0]
click at [1131, 352] on button "Select an option" at bounding box center [1077, 368] width 404 height 36
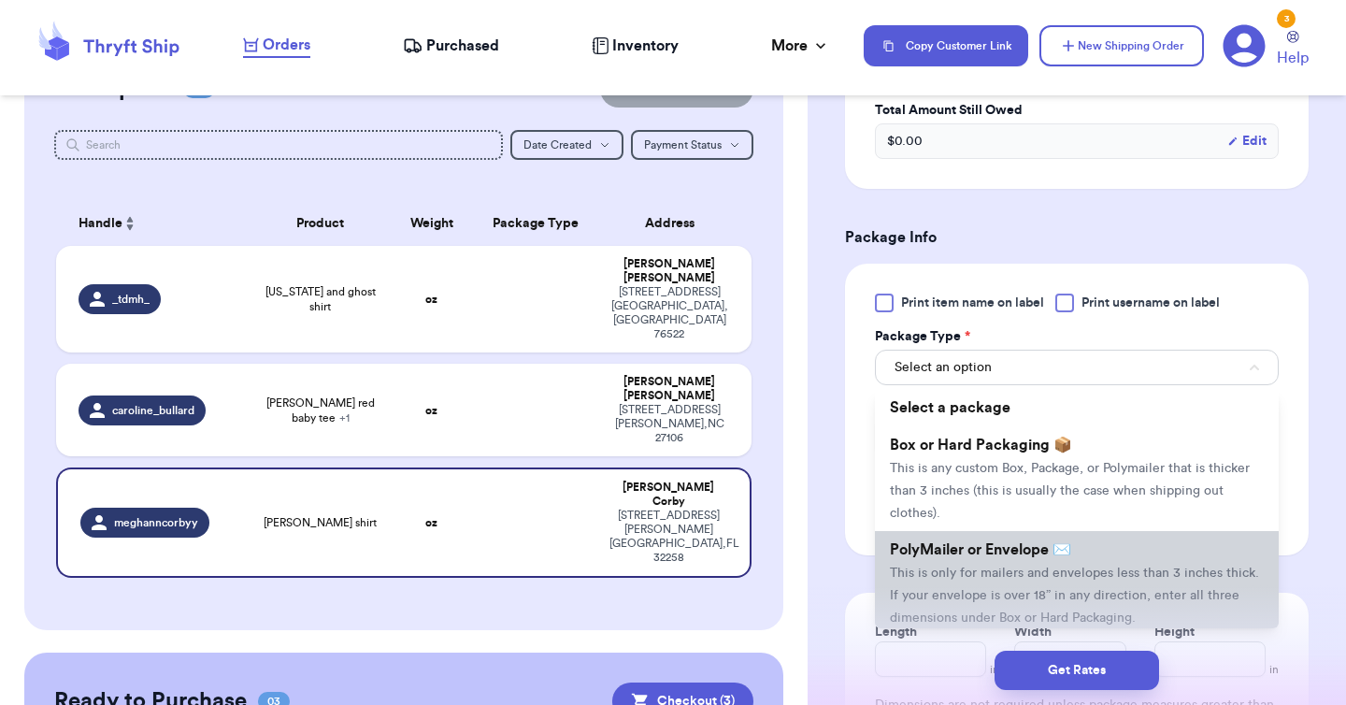
click at [1071, 552] on li "PolyMailer or Envelope ✉️ This is only for mailers and envelopes less than 3 in…" at bounding box center [1077, 583] width 404 height 105
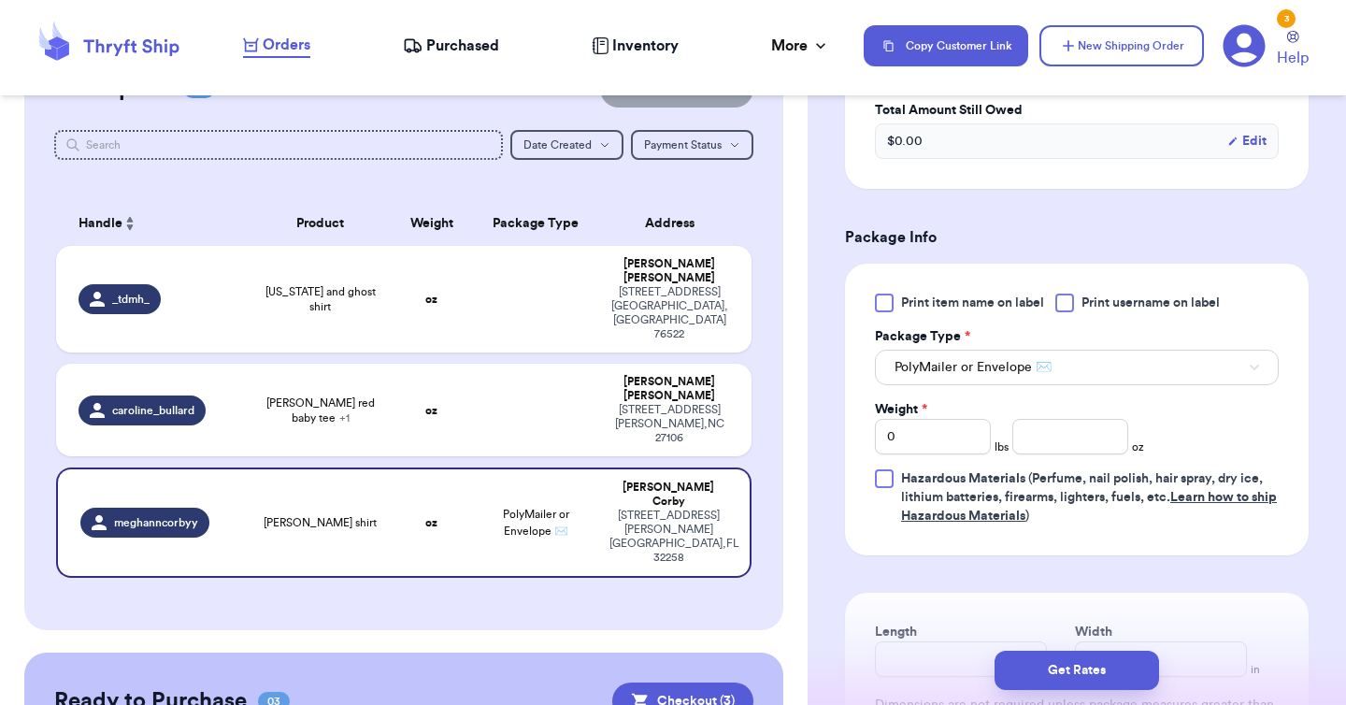
click at [1056, 459] on div "Print item name on label Print username on label Package Type * PolyMailer or E…" at bounding box center [1077, 409] width 404 height 232
click at [1056, 451] on input "number" at bounding box center [1070, 437] width 116 height 36
type input "3.35"
click at [1136, 665] on button "Get Rates" at bounding box center [1076, 670] width 164 height 39
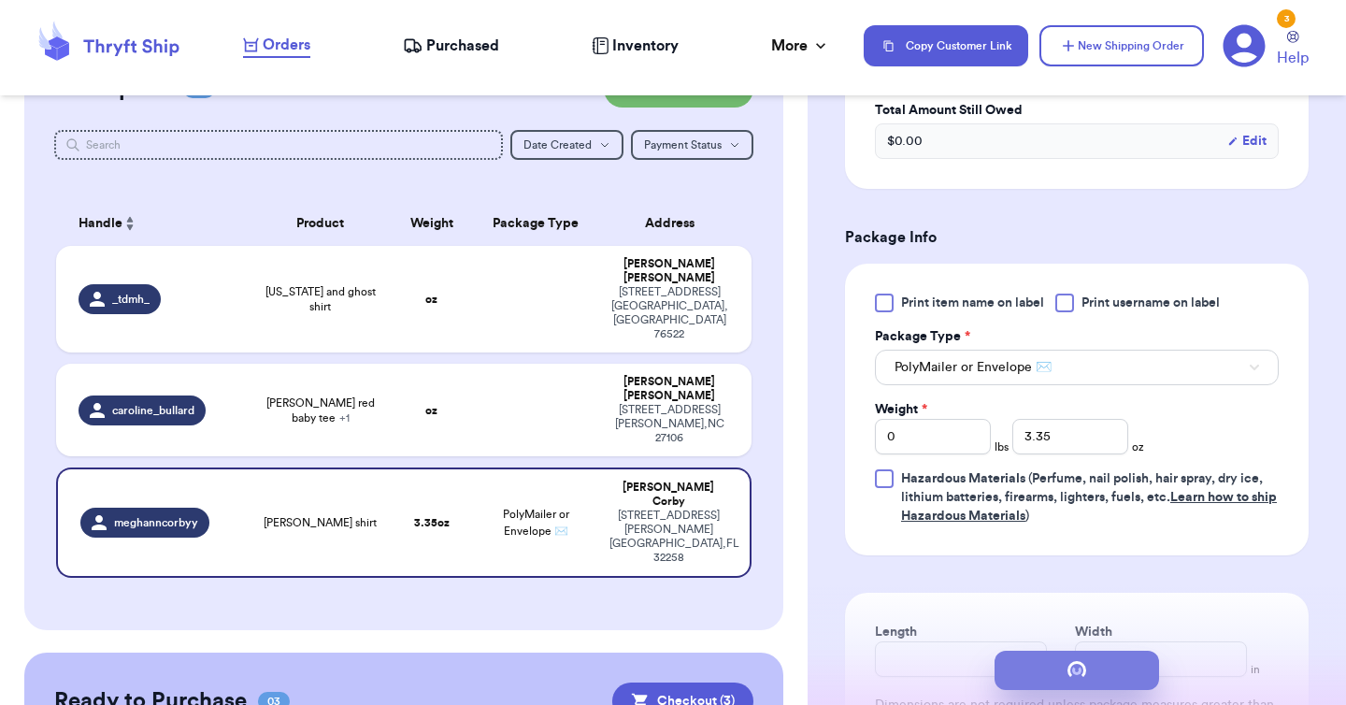
scroll to position [0, 0]
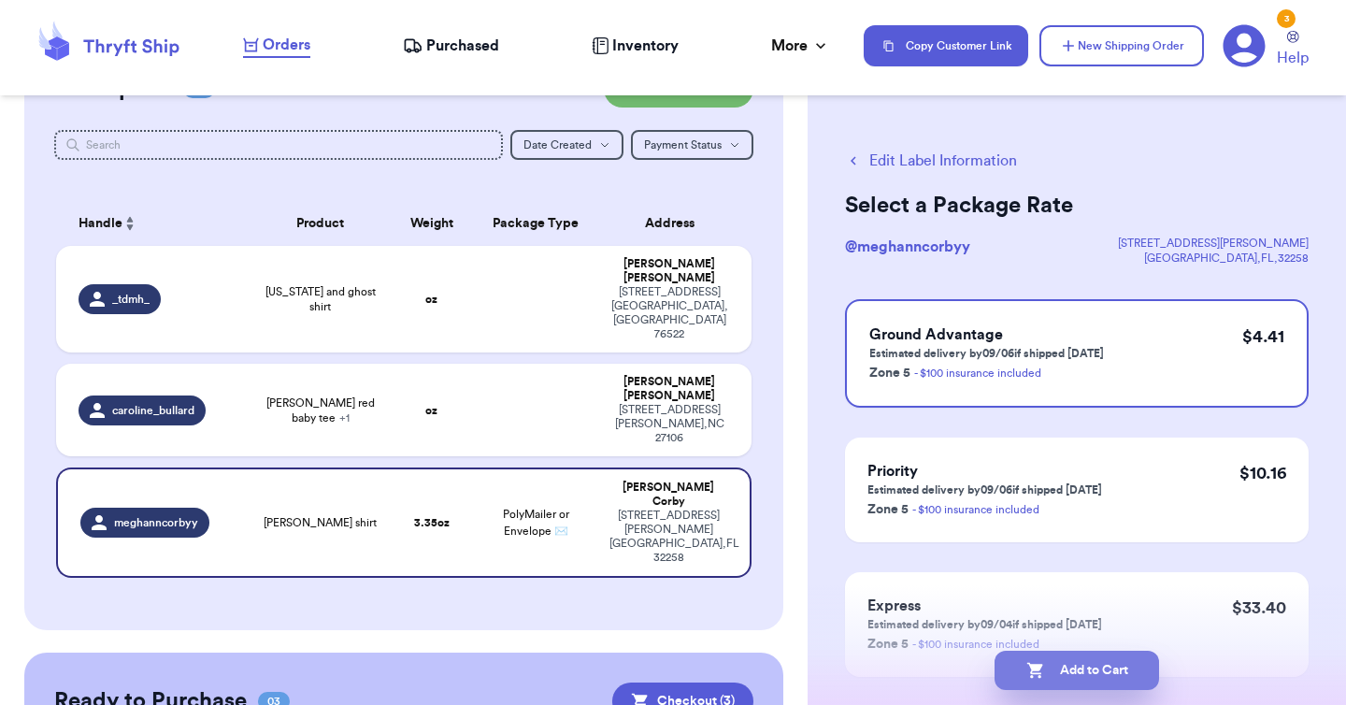
click at [1073, 677] on button "Add to Cart" at bounding box center [1076, 670] width 164 height 39
checkbox input "true"
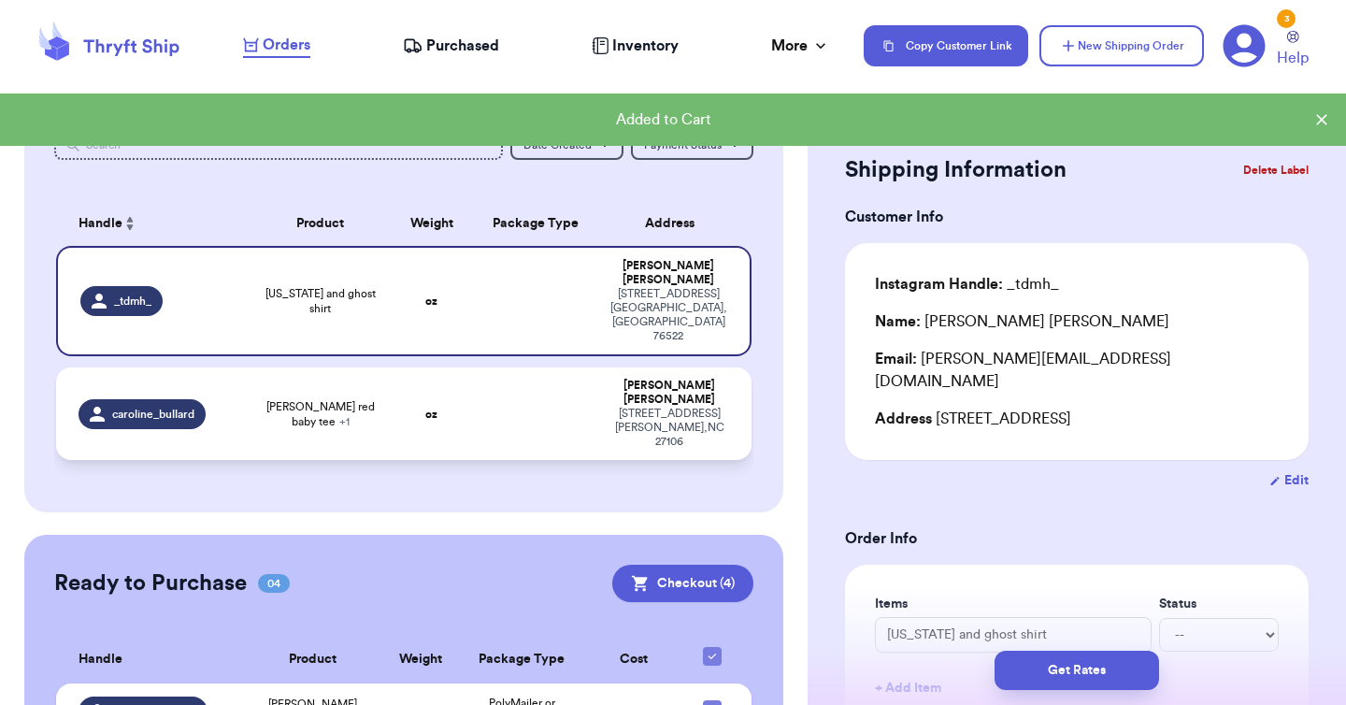
click at [633, 407] on td "Caroline Bullard 4635 Century Oaks Lane Winston Salem , NC 27106" at bounding box center [674, 413] width 153 height 93
type input "[PERSON_NAME] red baby tee"
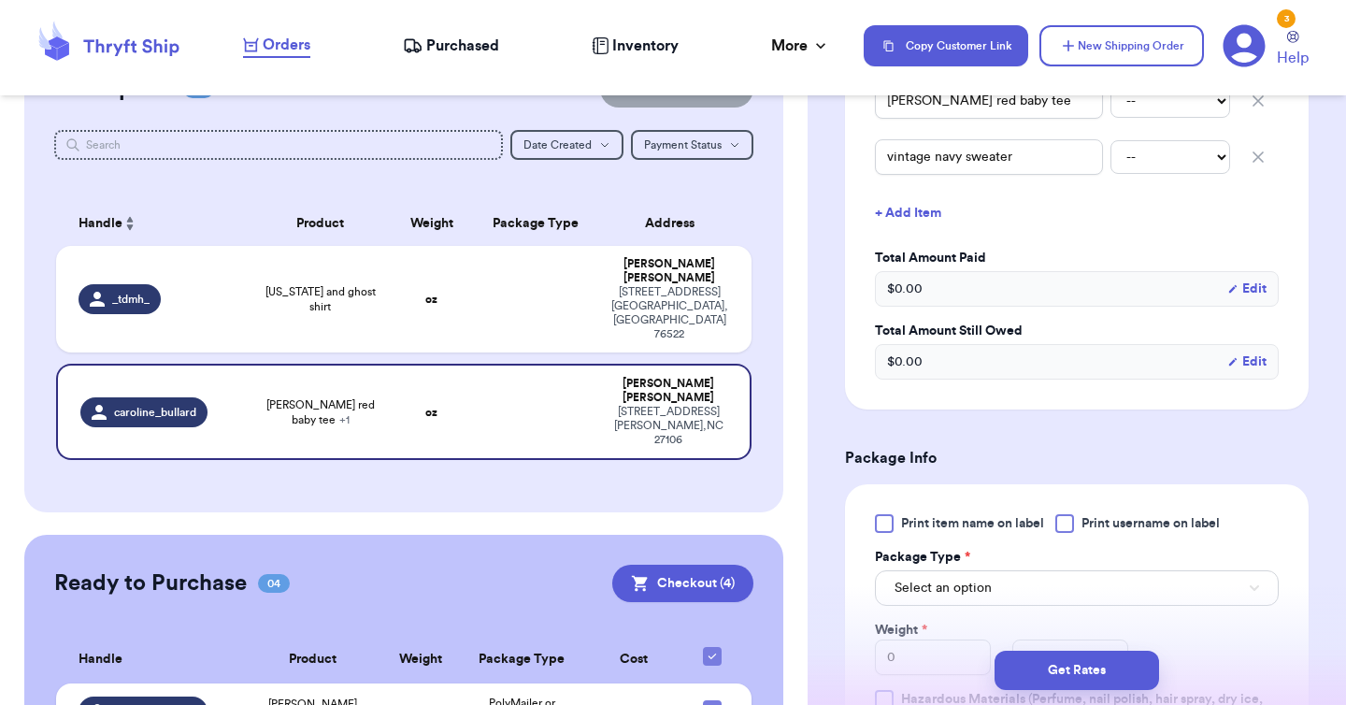
scroll to position [700, 0]
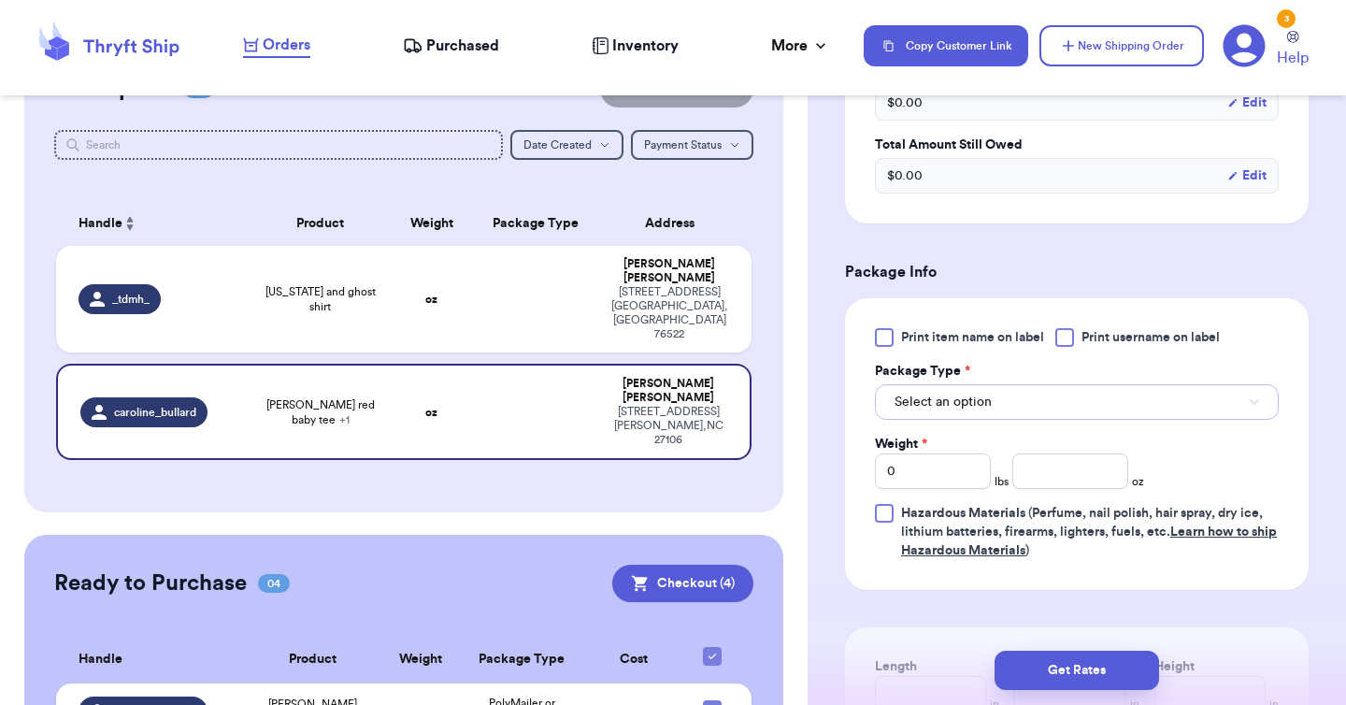
click at [1012, 420] on button "Select an option" at bounding box center [1077, 402] width 404 height 36
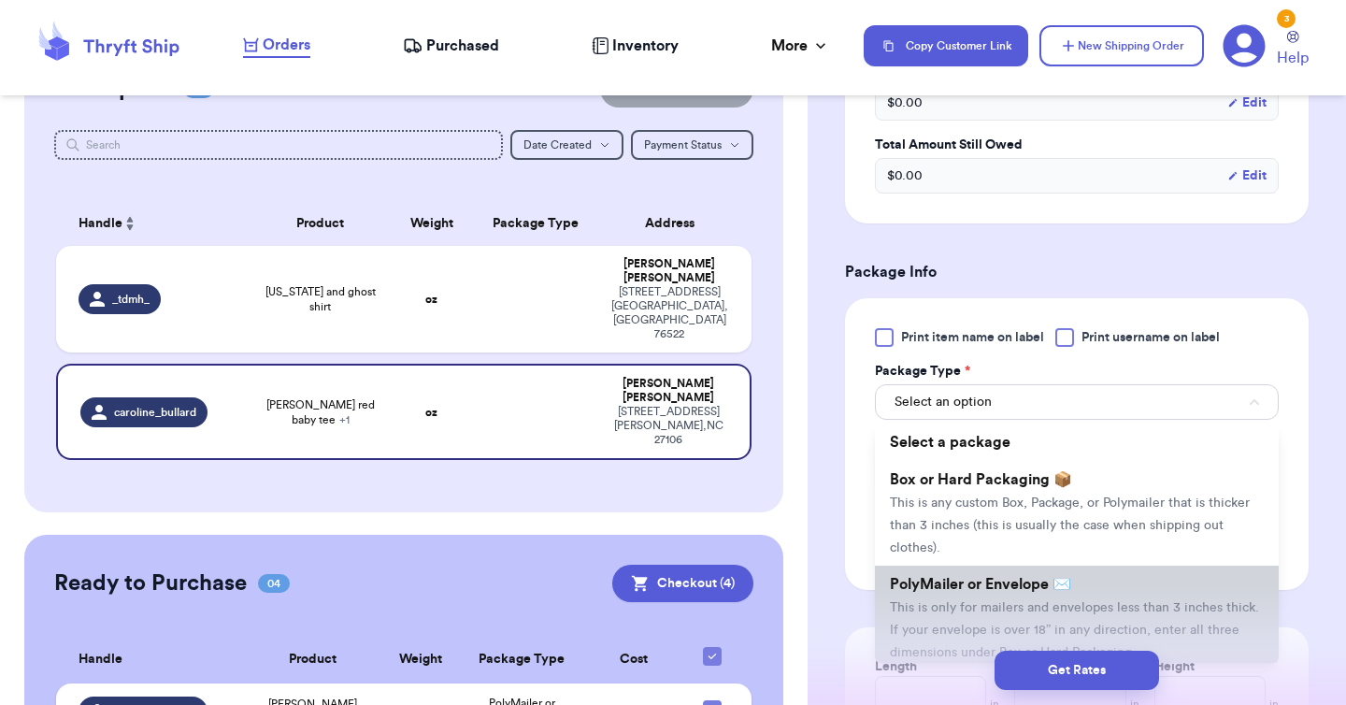
click at [1006, 592] on span "PolyMailer or Envelope ✉️" at bounding box center [980, 584] width 181 height 15
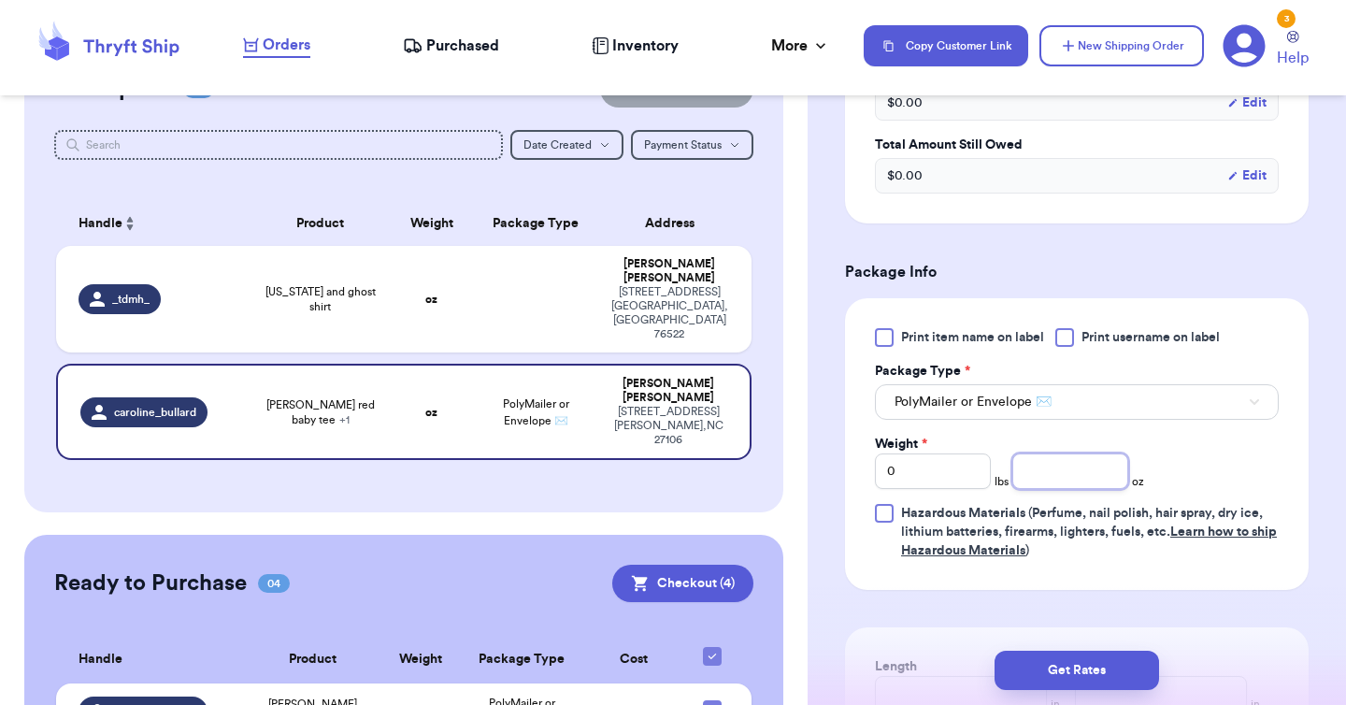
click at [1042, 489] on input "number" at bounding box center [1070, 471] width 116 height 36
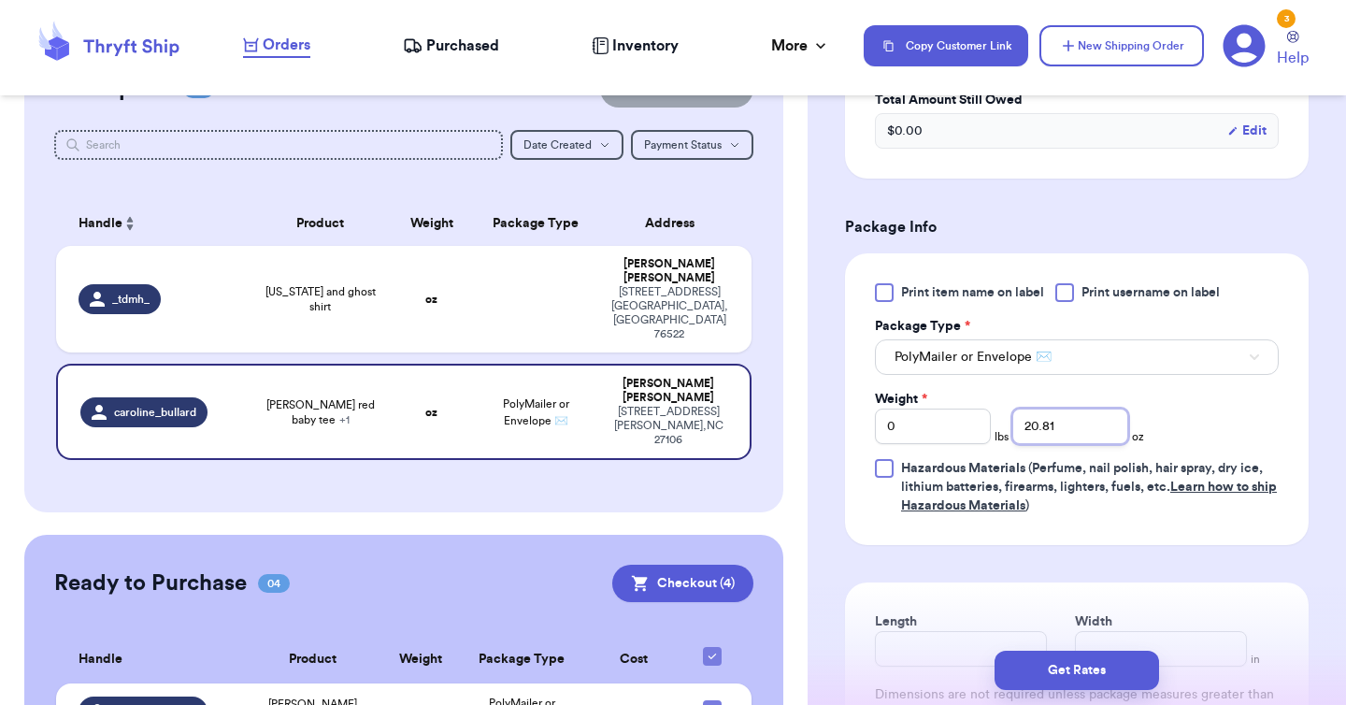
scroll to position [751, 0]
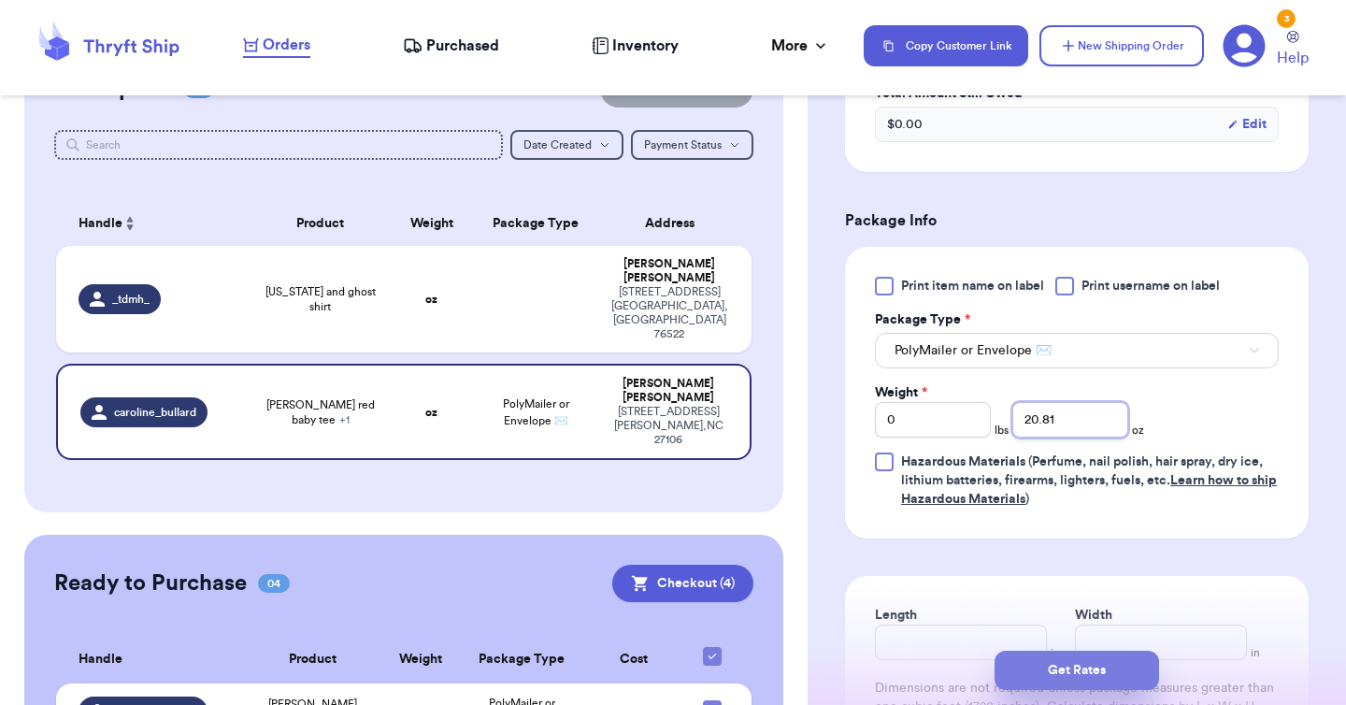
type input "20.81"
click at [1123, 665] on button "Get Rates" at bounding box center [1076, 670] width 164 height 39
type input "1"
type input "4.809999999999999"
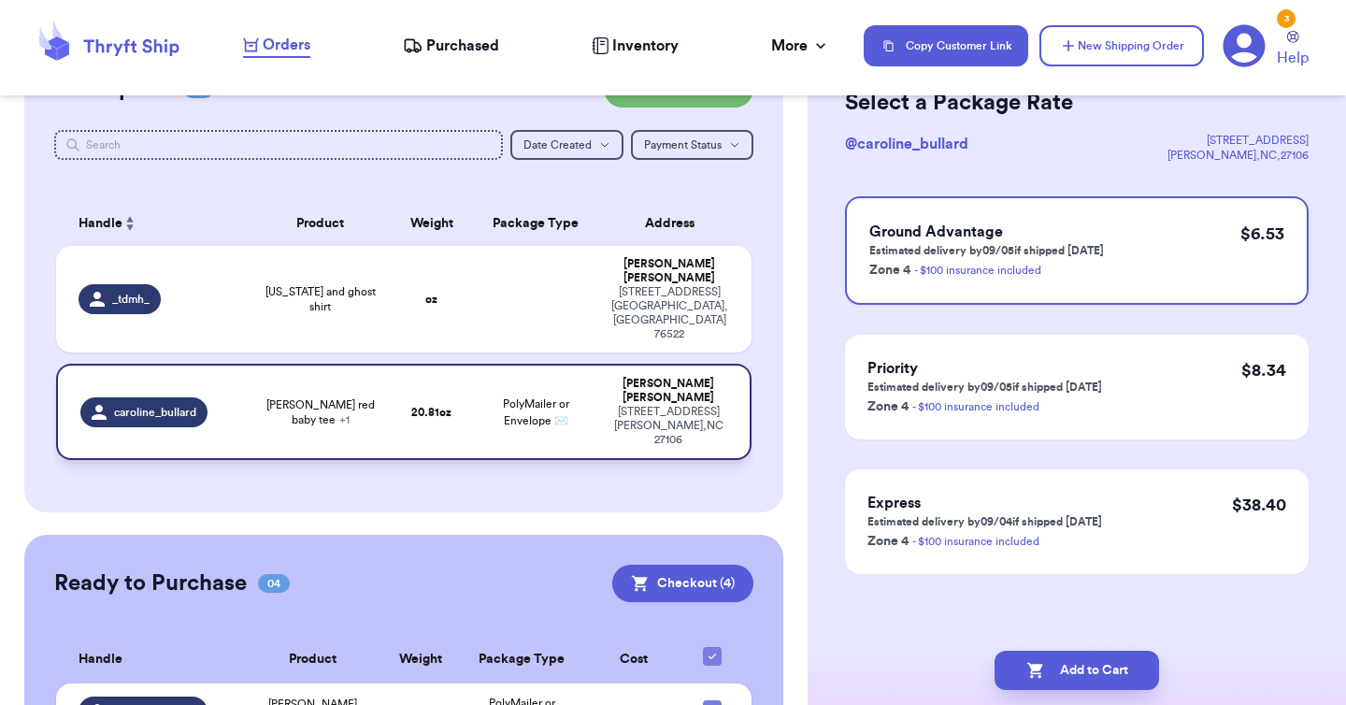
scroll to position [0, 0]
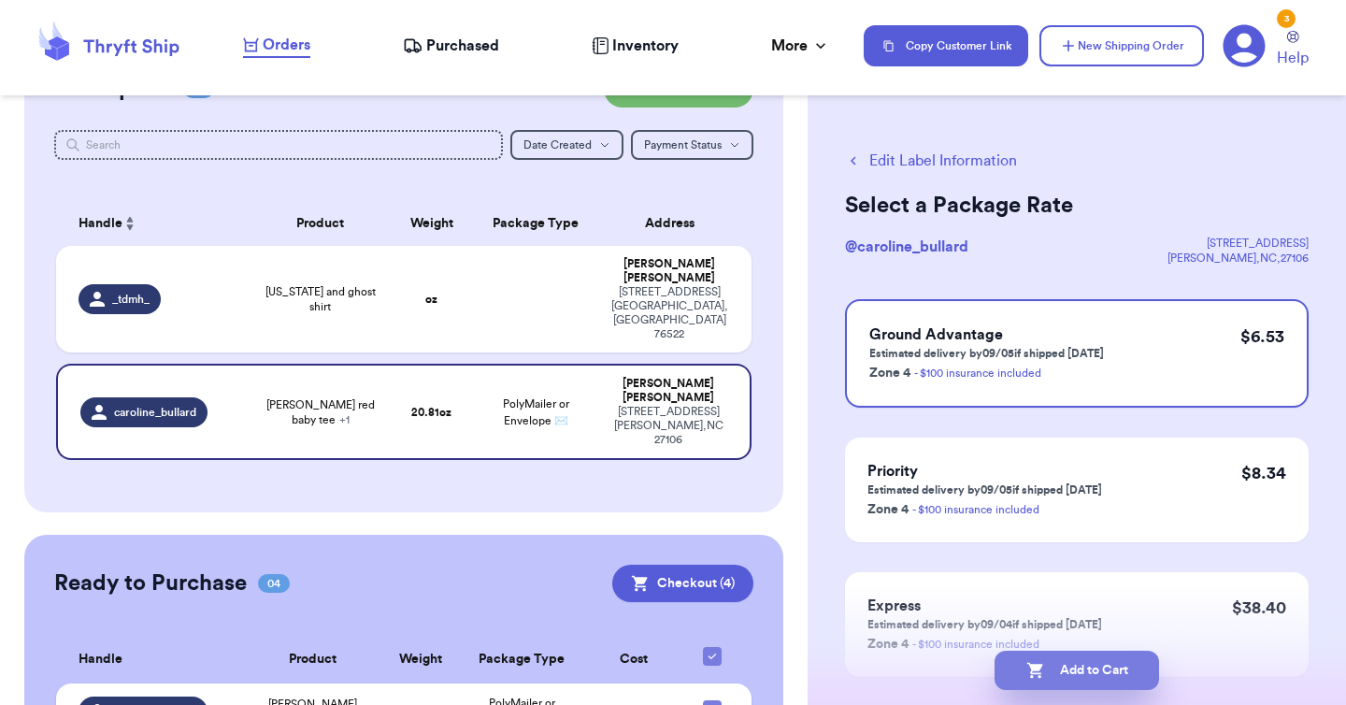
click at [1123, 673] on button "Add to Cart" at bounding box center [1076, 670] width 164 height 39
checkbox input "true"
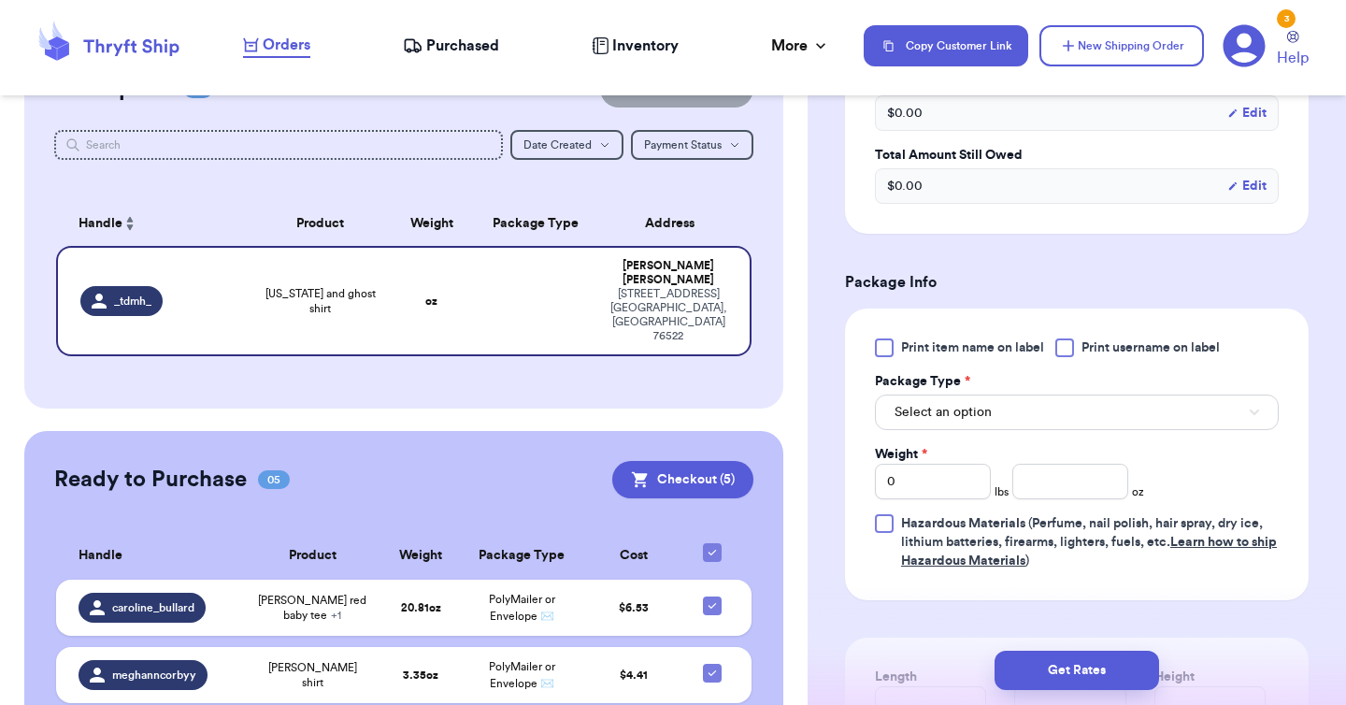
scroll to position [651, 0]
click at [1078, 400] on button "Select an option" at bounding box center [1077, 412] width 404 height 36
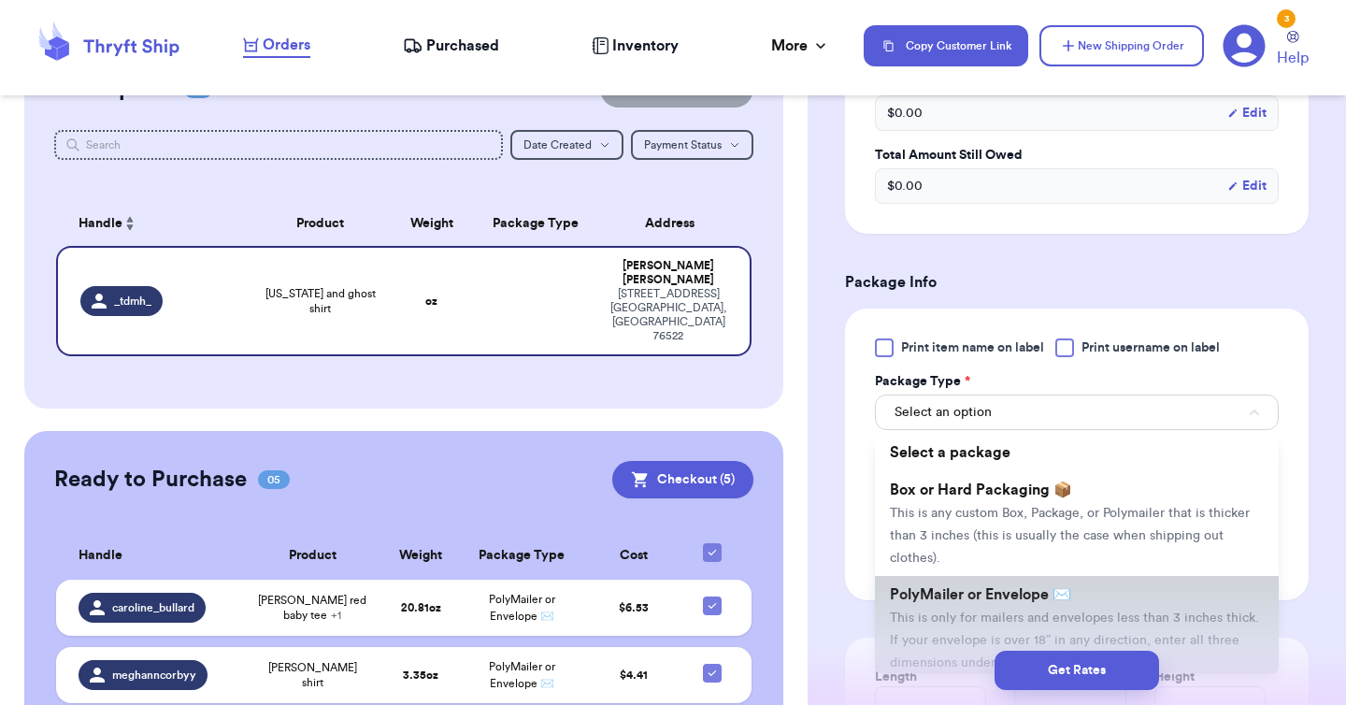
click at [1067, 611] on span "This is only for mailers and envelopes less than 3 inches thick. If your envelo…" at bounding box center [1074, 640] width 369 height 58
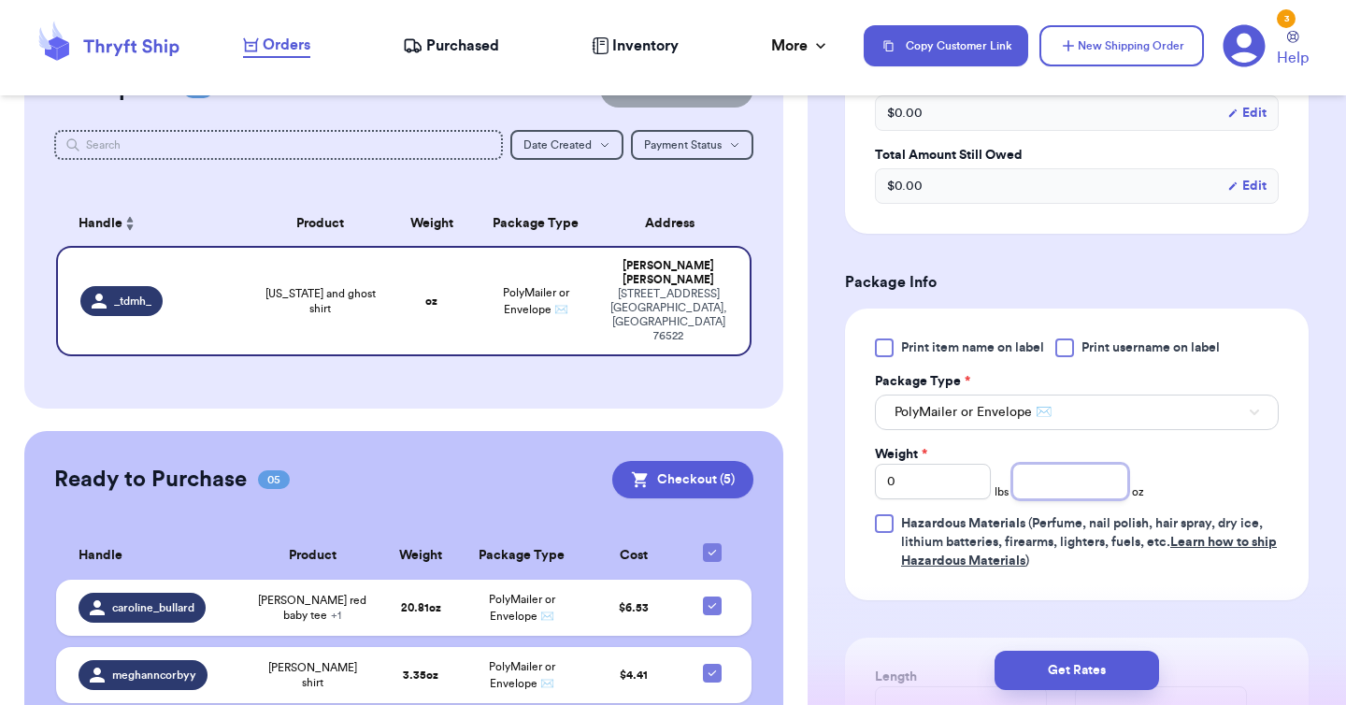
click at [1073, 464] on input "number" at bounding box center [1070, 482] width 116 height 36
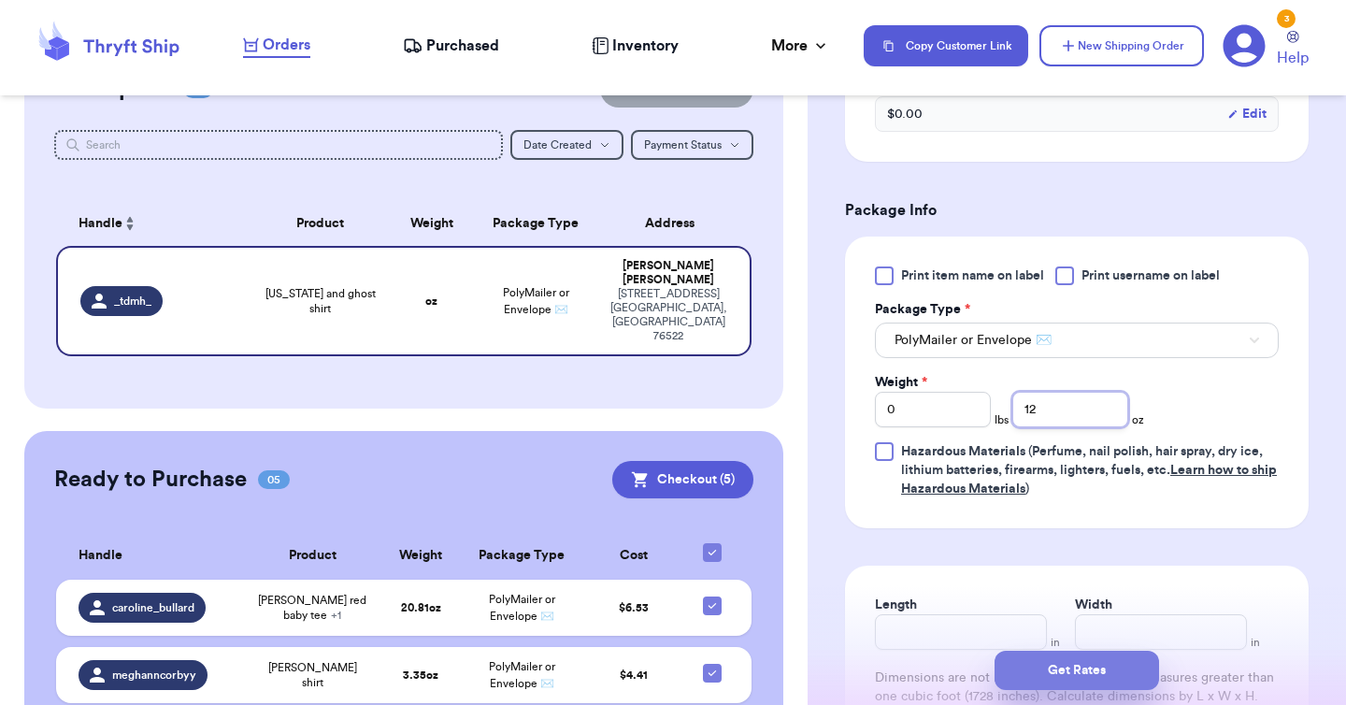
type input "12"
click at [1113, 679] on button "Get Rates" at bounding box center [1076, 670] width 164 height 39
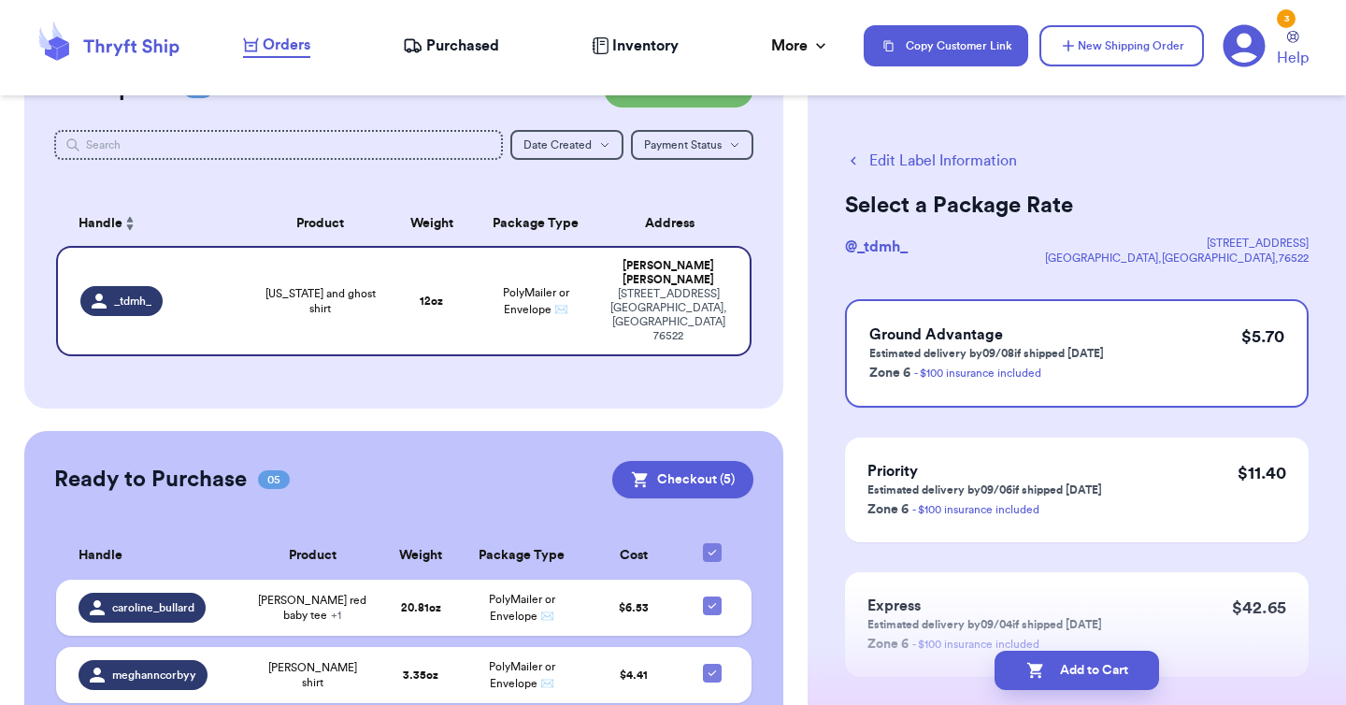
scroll to position [103, 0]
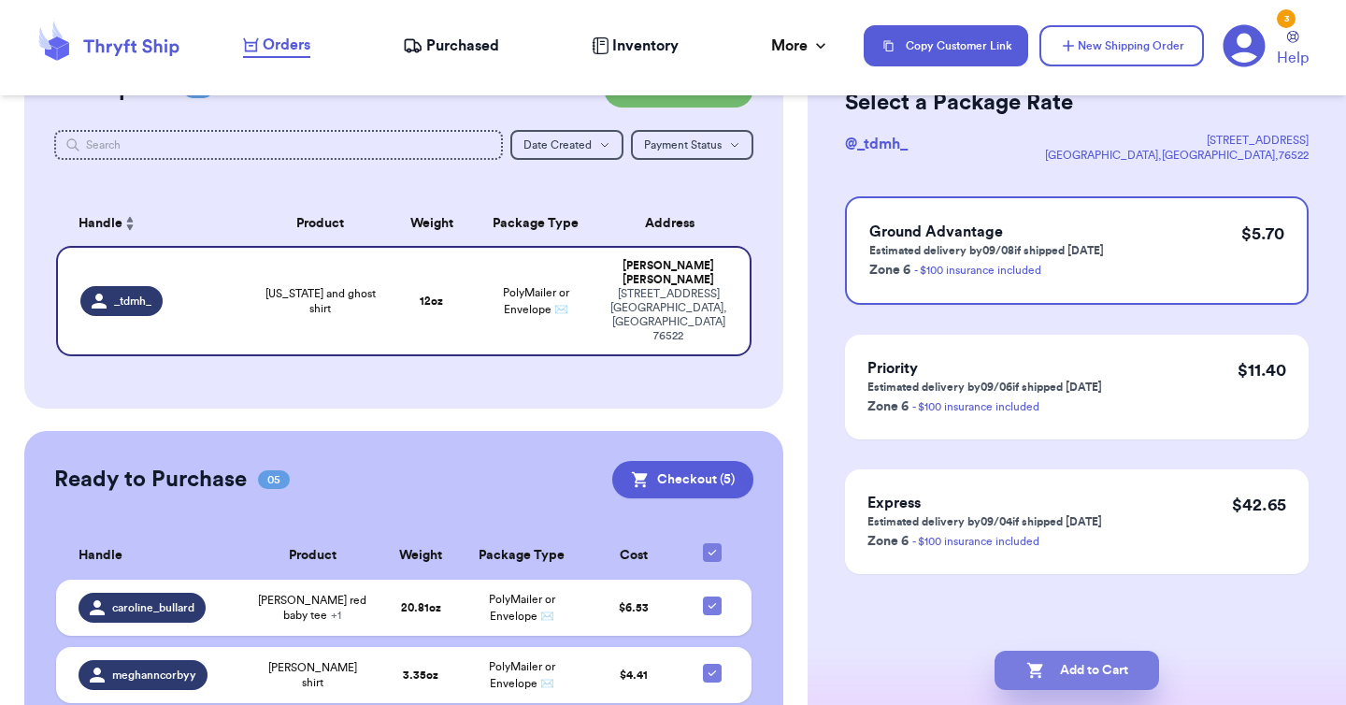
click at [1060, 663] on button "Add to Cart" at bounding box center [1076, 670] width 164 height 39
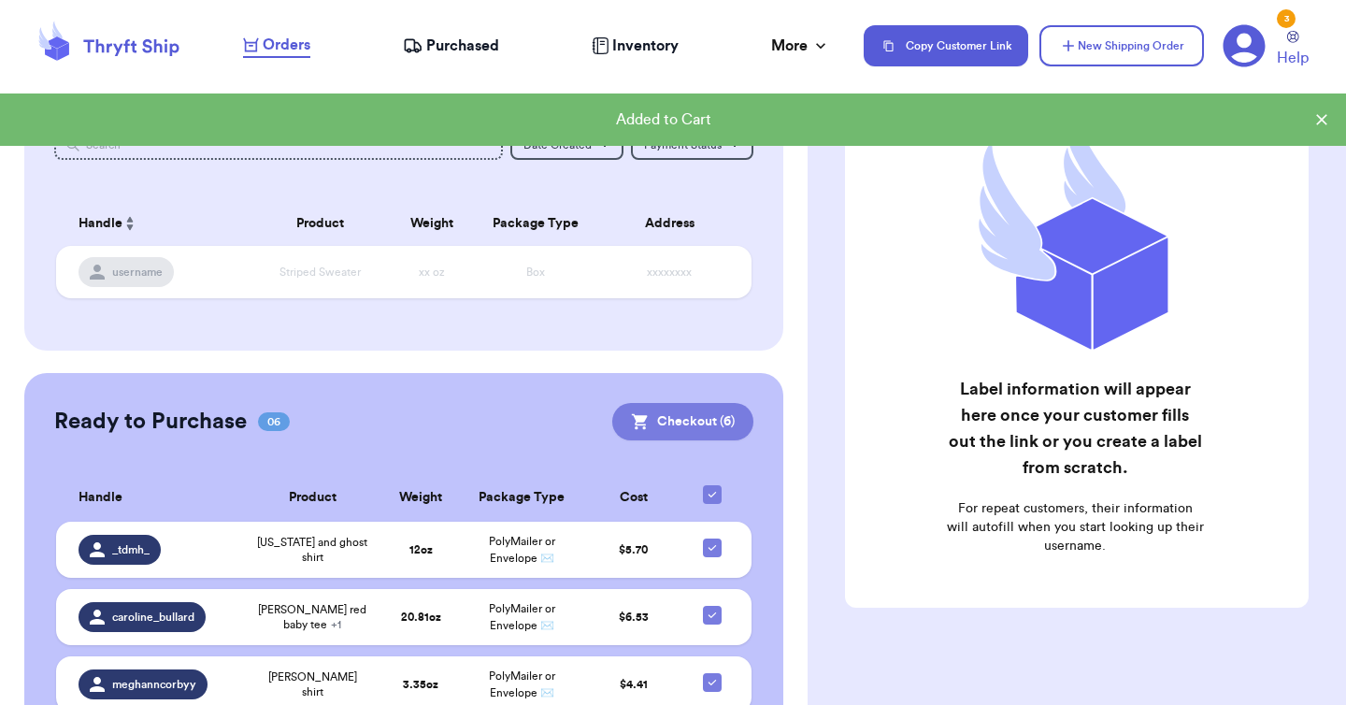
click at [648, 414] on button "Checkout ( 6 )" at bounding box center [682, 421] width 141 height 37
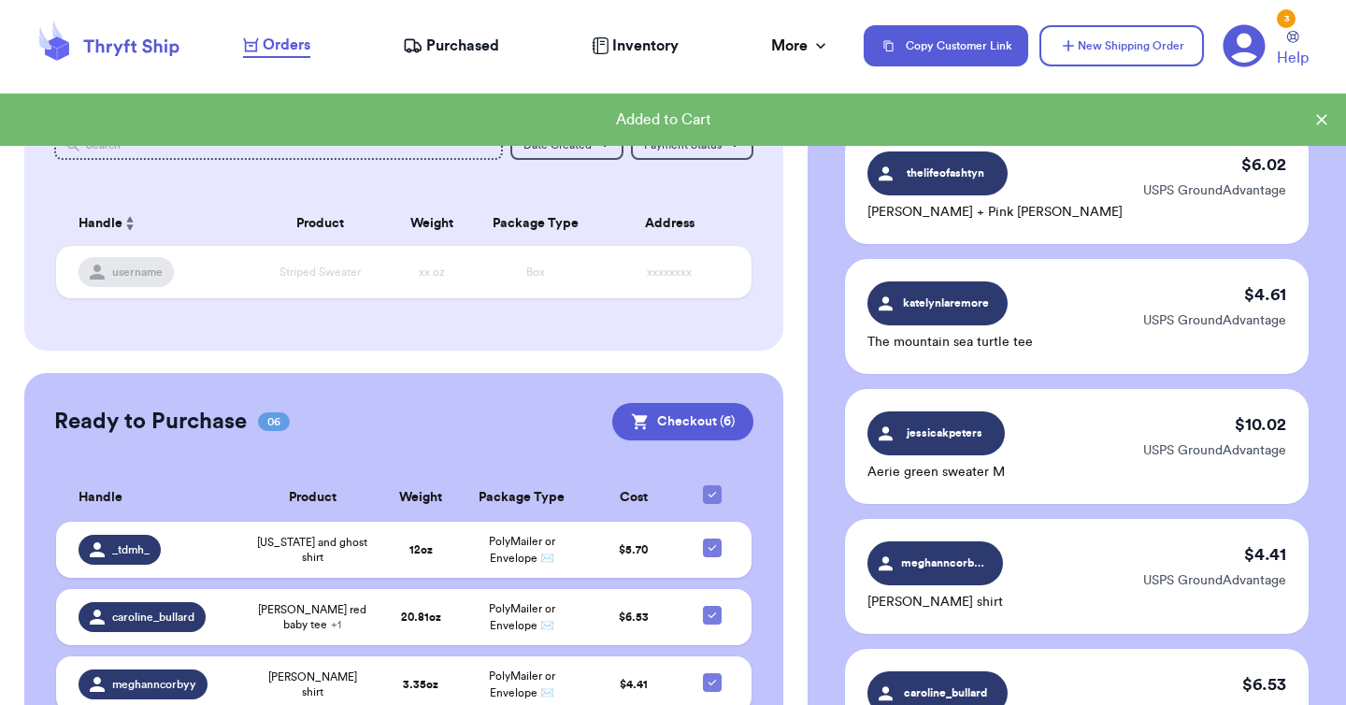
scroll to position [799, 0]
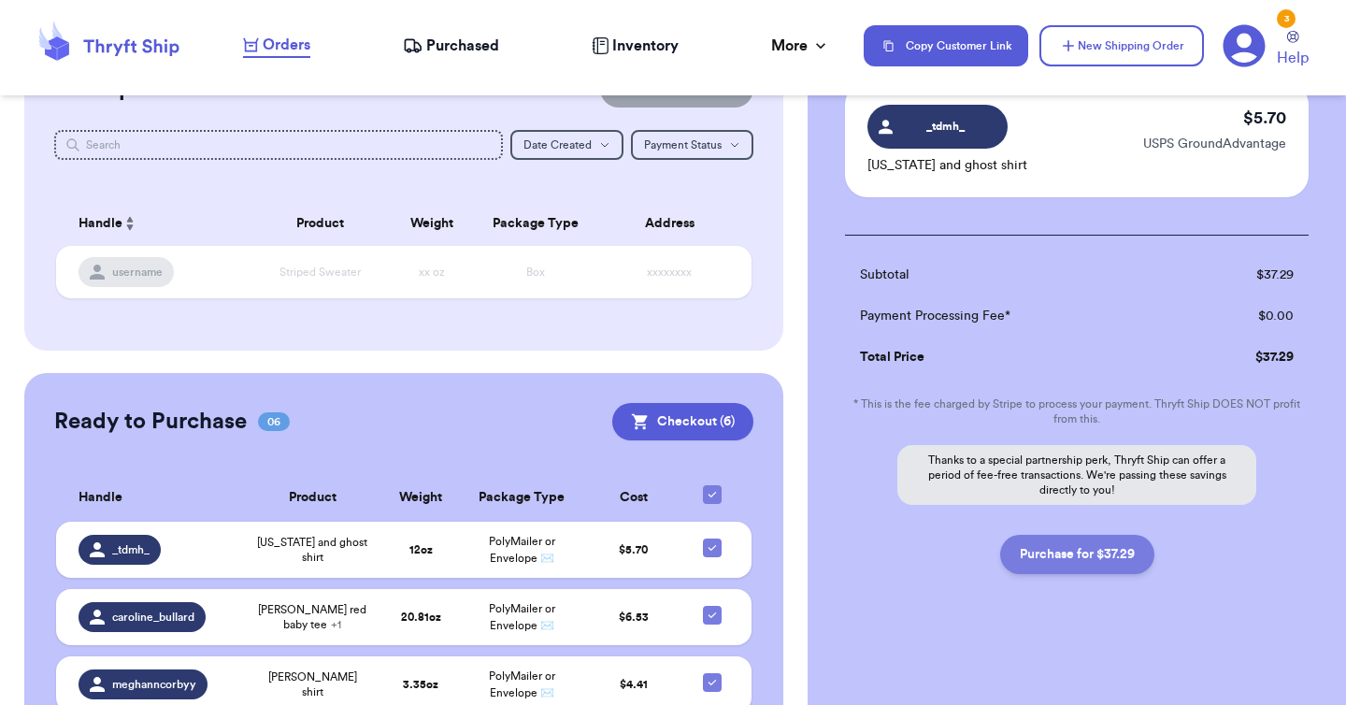
click at [1071, 565] on button "Purchase for $37.29" at bounding box center [1077, 554] width 154 height 39
checkbox input "false"
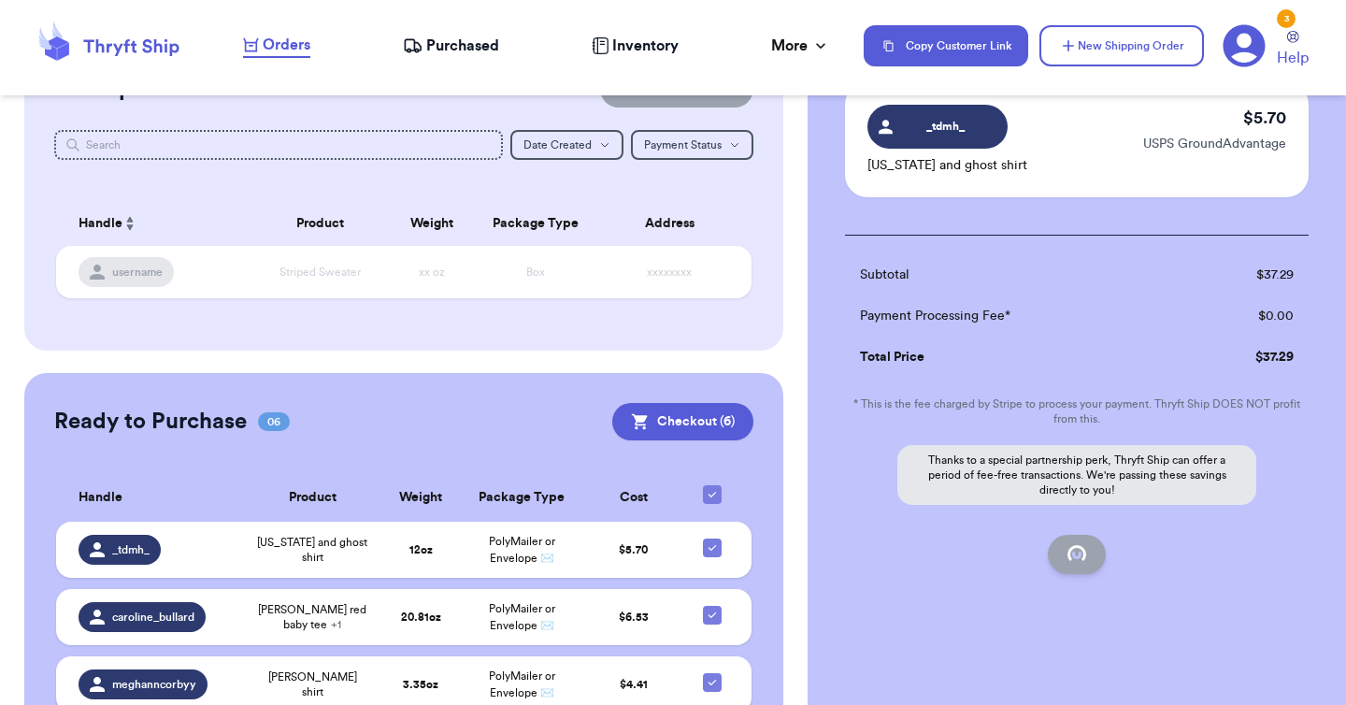
checkbox input "false"
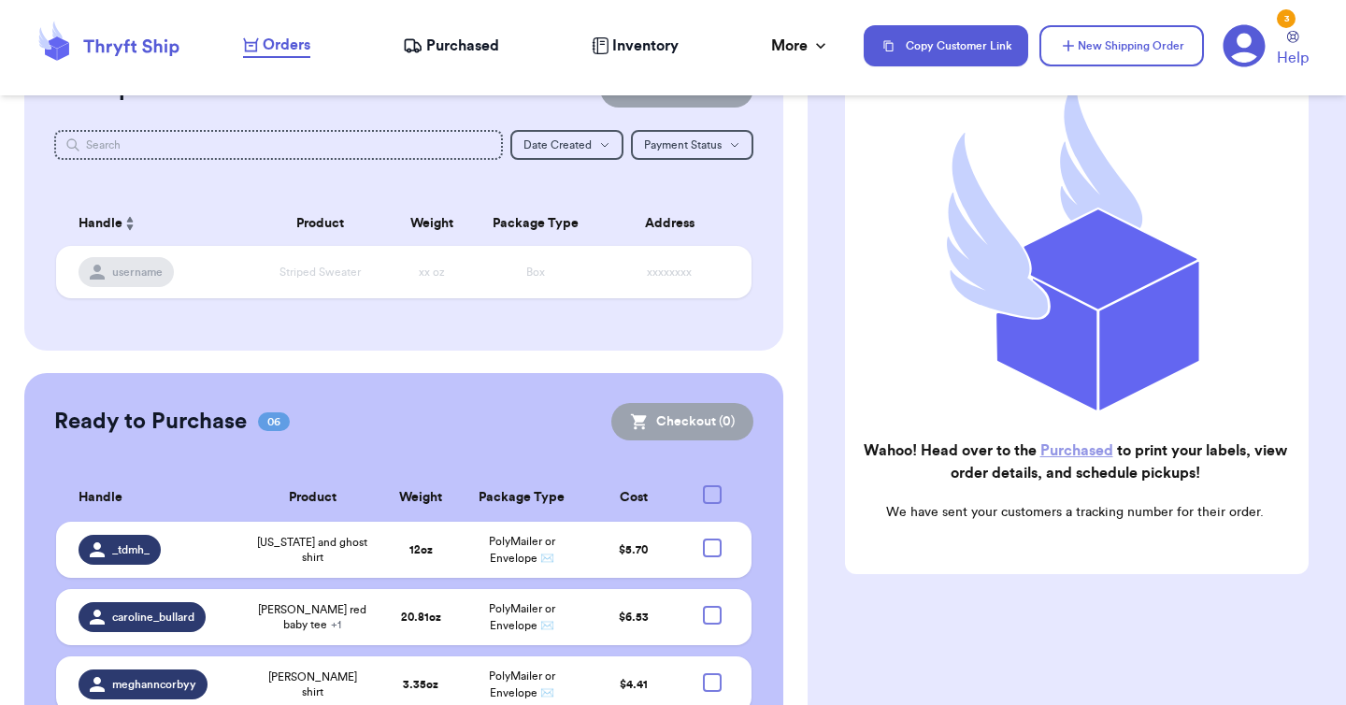
checkbox input "true"
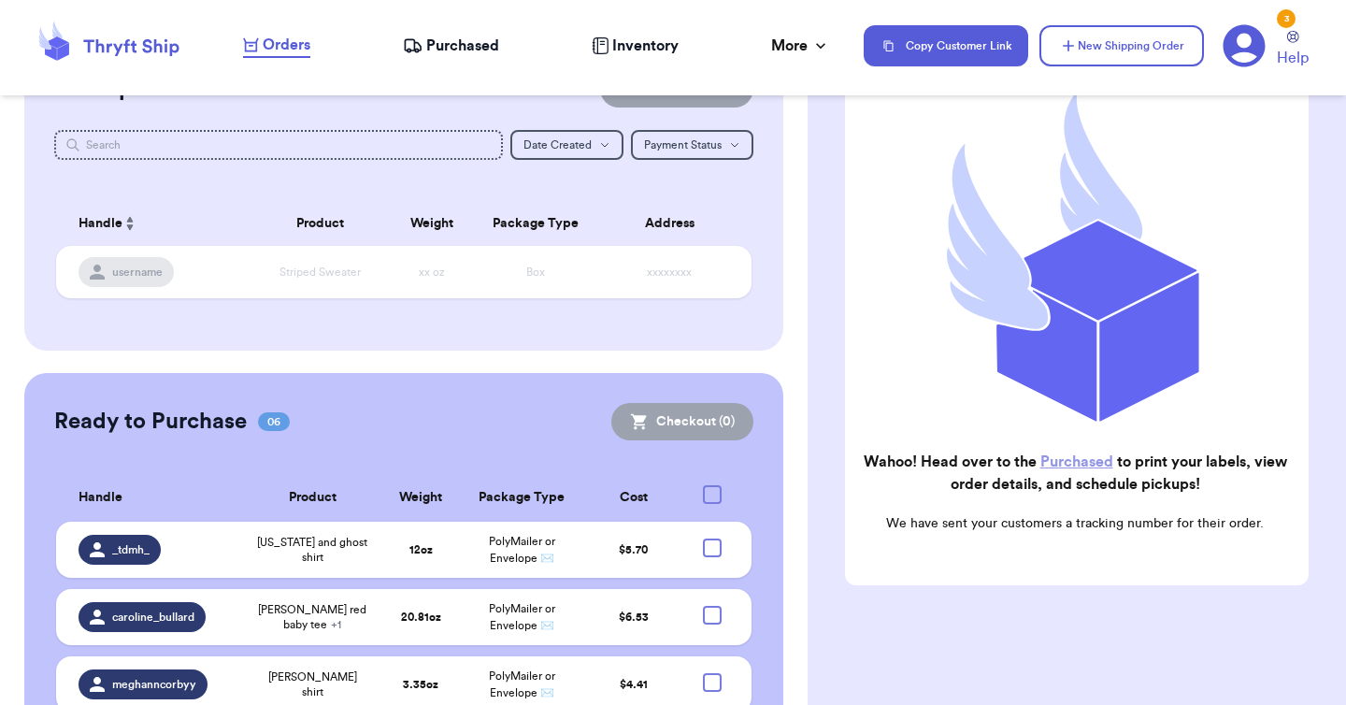
scroll to position [14, 0]
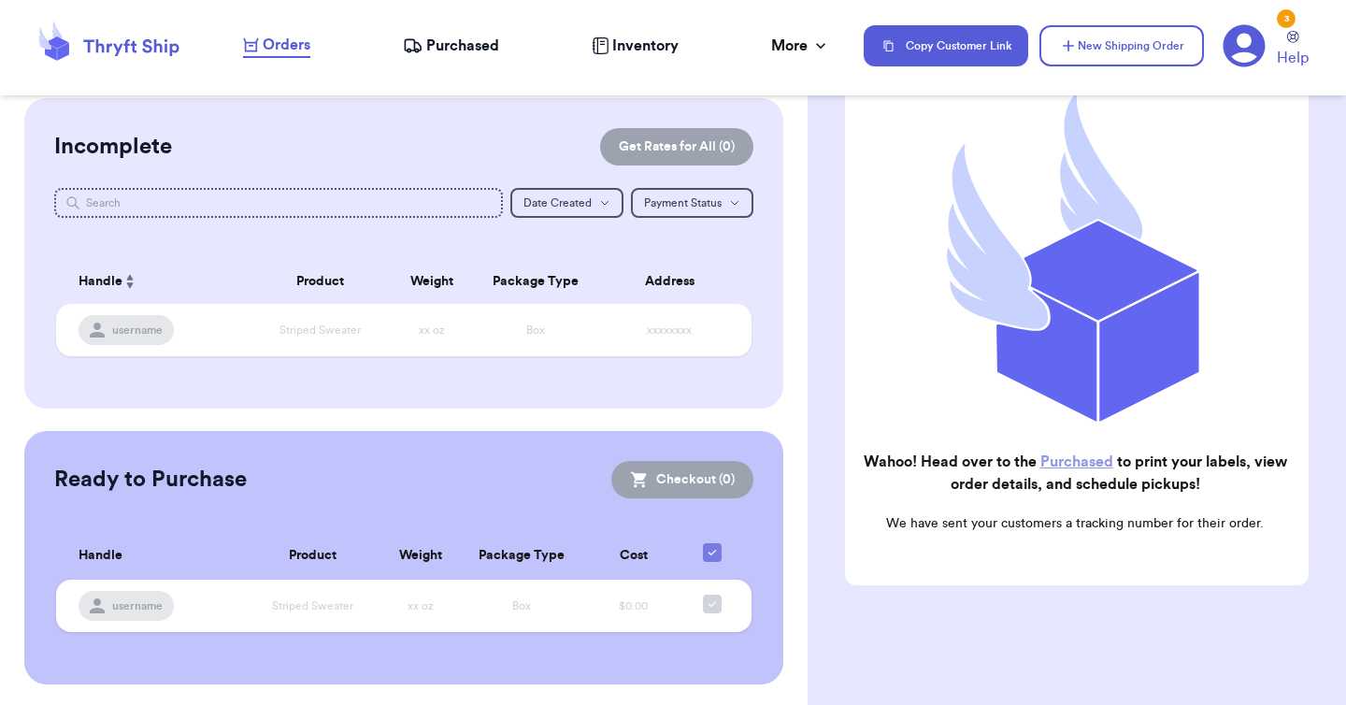
click at [478, 36] on span "Purchased" at bounding box center [462, 46] width 73 height 22
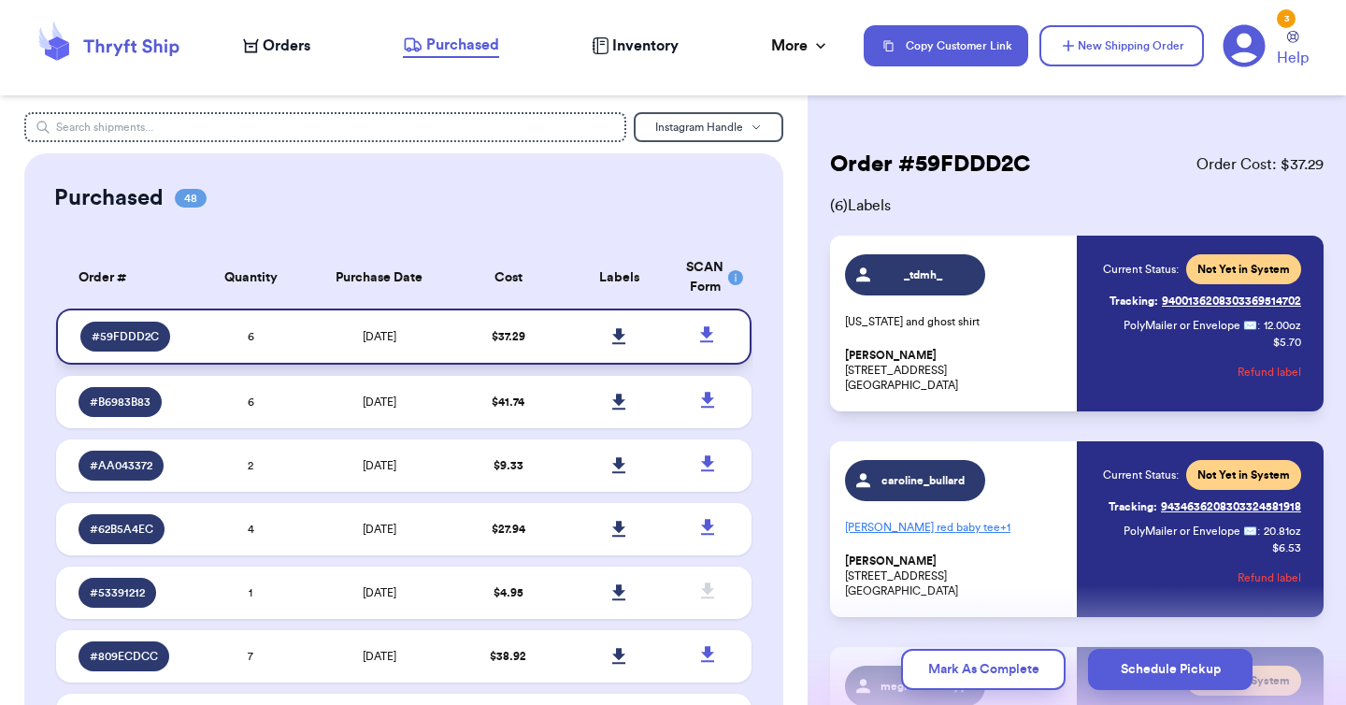
click at [613, 337] on icon at bounding box center [619, 336] width 14 height 17
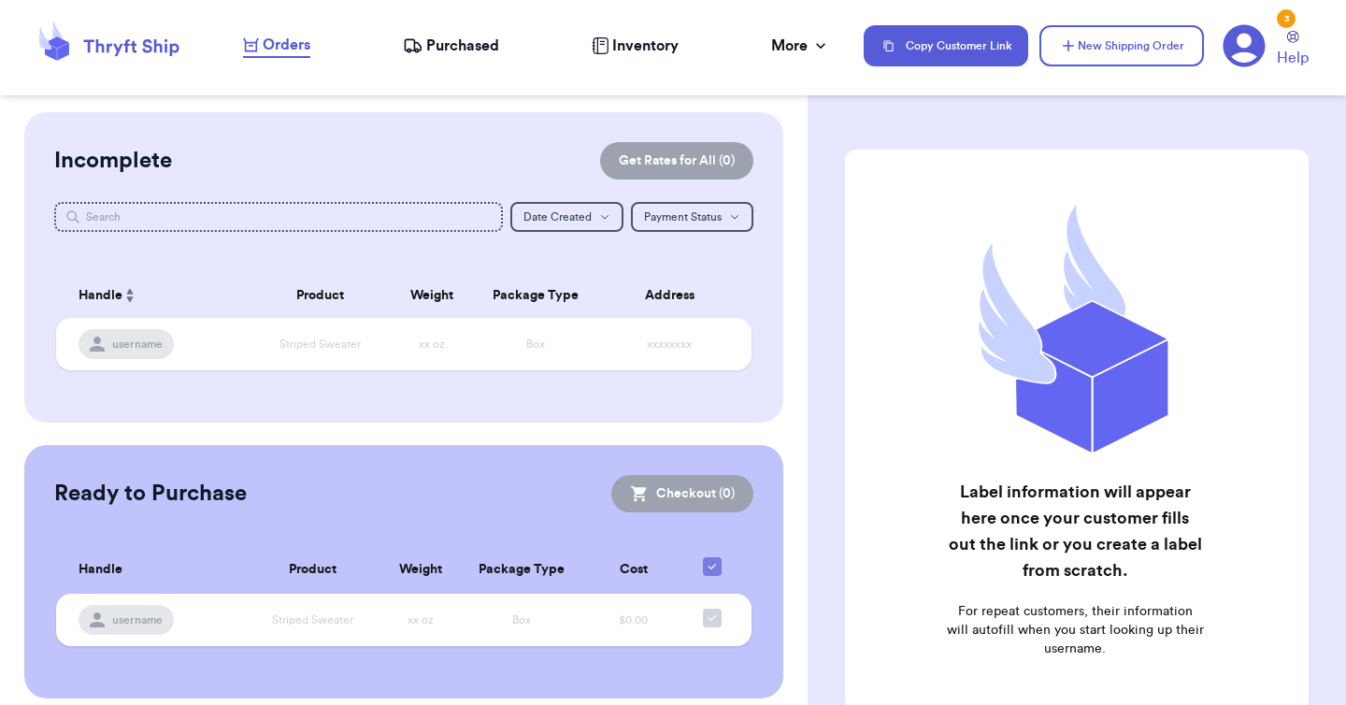
click at [465, 34] on div "Orders Purchased Inventory More Stats Completed Orders" at bounding box center [544, 46] width 602 height 24
click at [464, 48] on span "Purchased" at bounding box center [462, 46] width 73 height 22
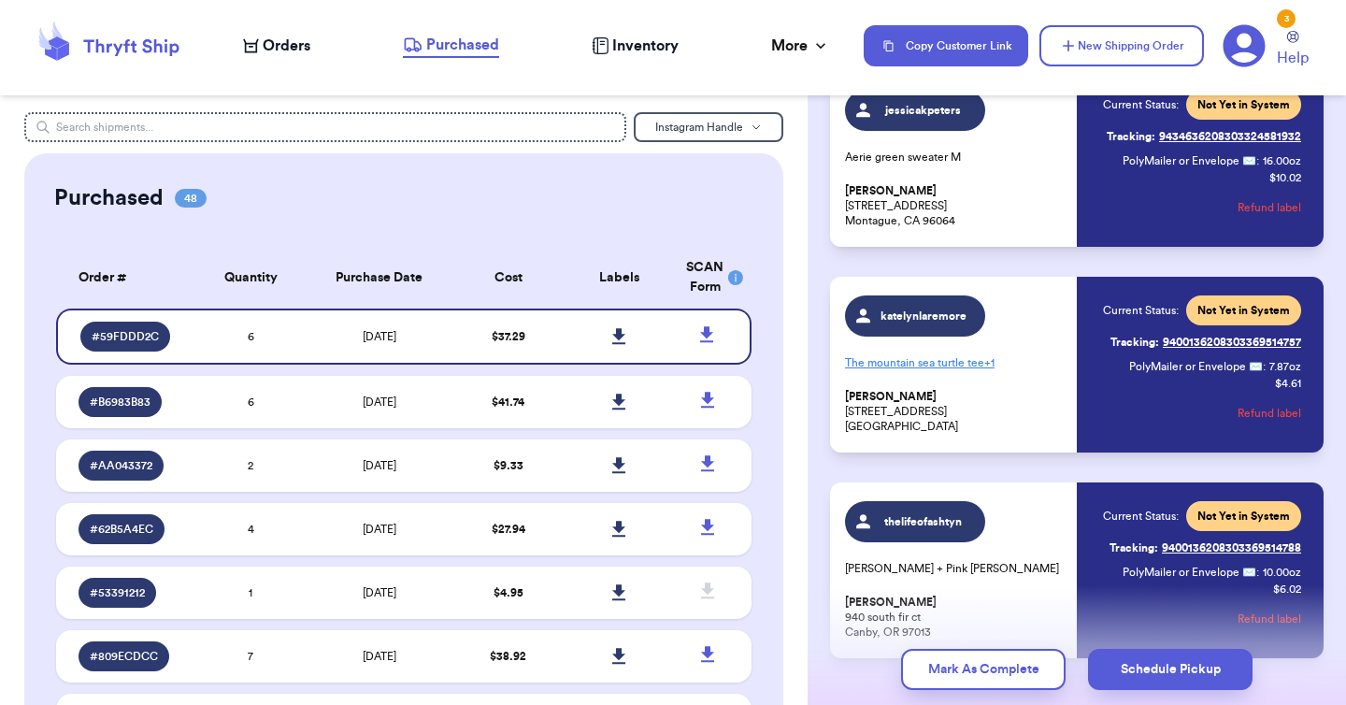
scroll to position [884, 0]
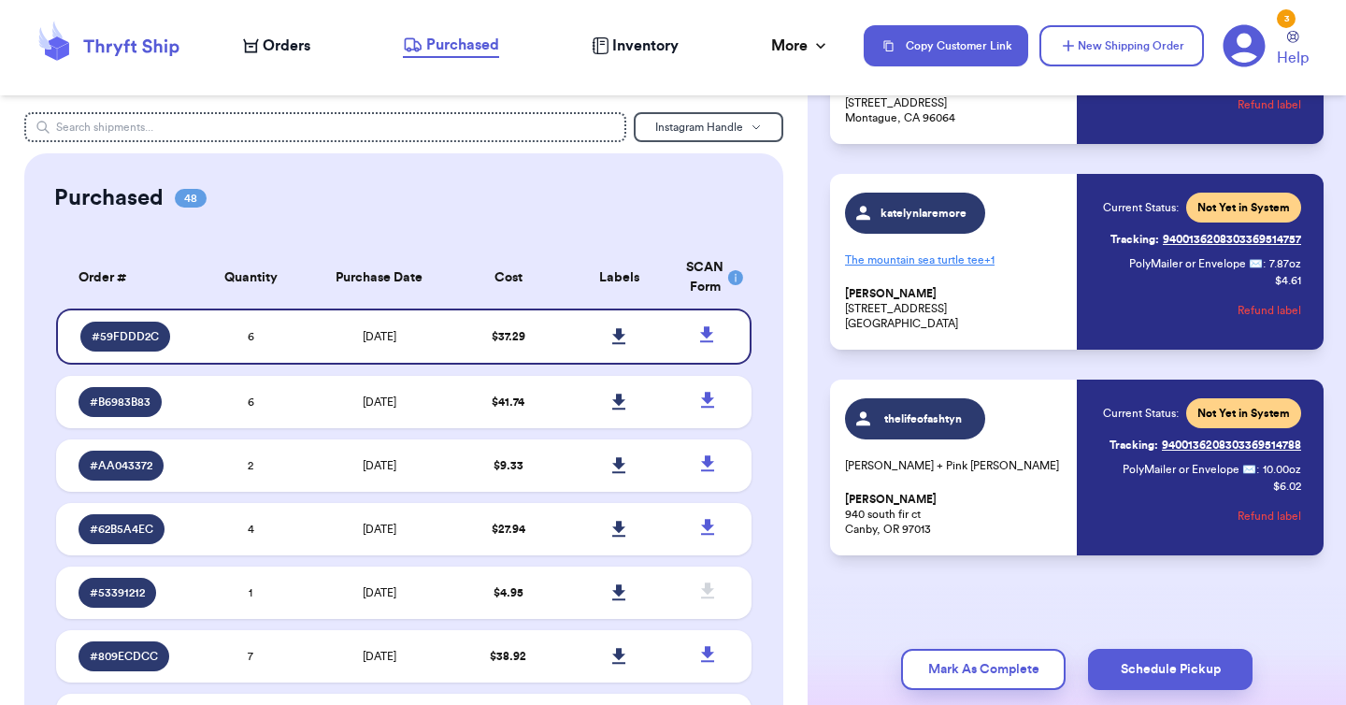
click at [1068, 250] on div "katelynlaremore The mountain sea turtle tee + 1 [PERSON_NAME] [STREET_ADDRESS] …" at bounding box center [1073, 262] width 456 height 138
click at [919, 330] on p "[PERSON_NAME] [STREET_ADDRESS] [GEOGRAPHIC_DATA]" at bounding box center [955, 308] width 221 height 45
click at [1036, 220] on div "katelynlaremore The mountain sea turtle tee + 1 [PERSON_NAME] [STREET_ADDRESS] …" at bounding box center [955, 262] width 221 height 138
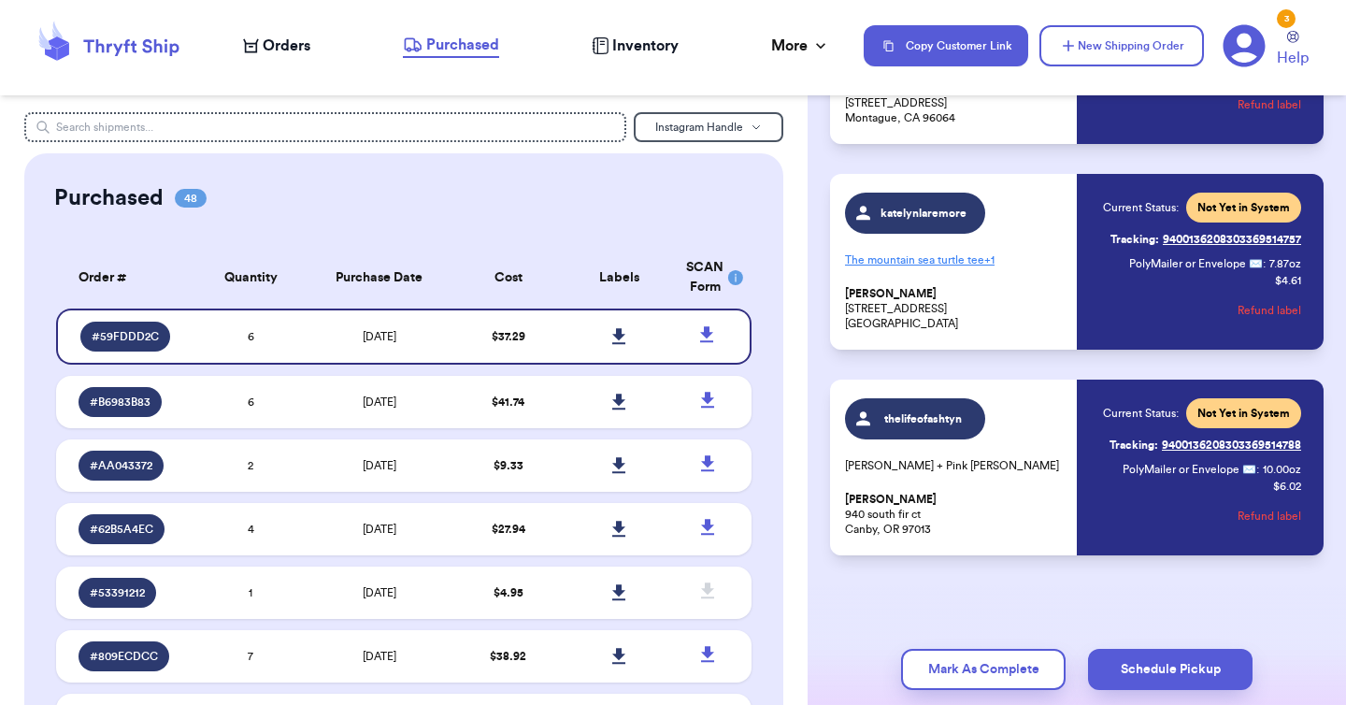
click at [1062, 293] on div "katelynlaremore The mountain sea turtle tee + 1 [PERSON_NAME] [STREET_ADDRESS] …" at bounding box center [1073, 262] width 456 height 138
